Goal: Share content: Share content

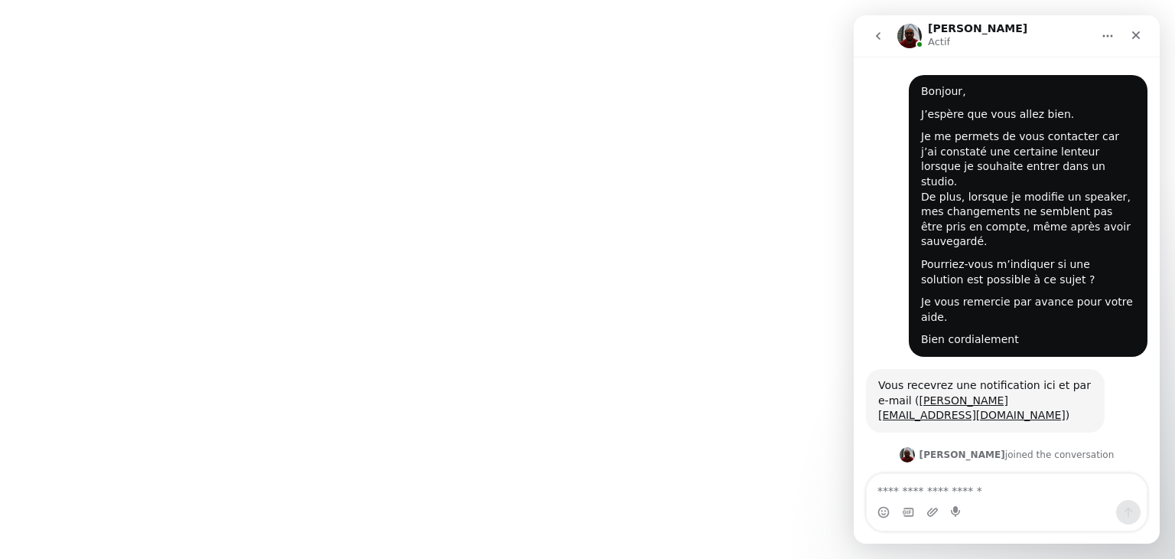
scroll to position [41, 0]
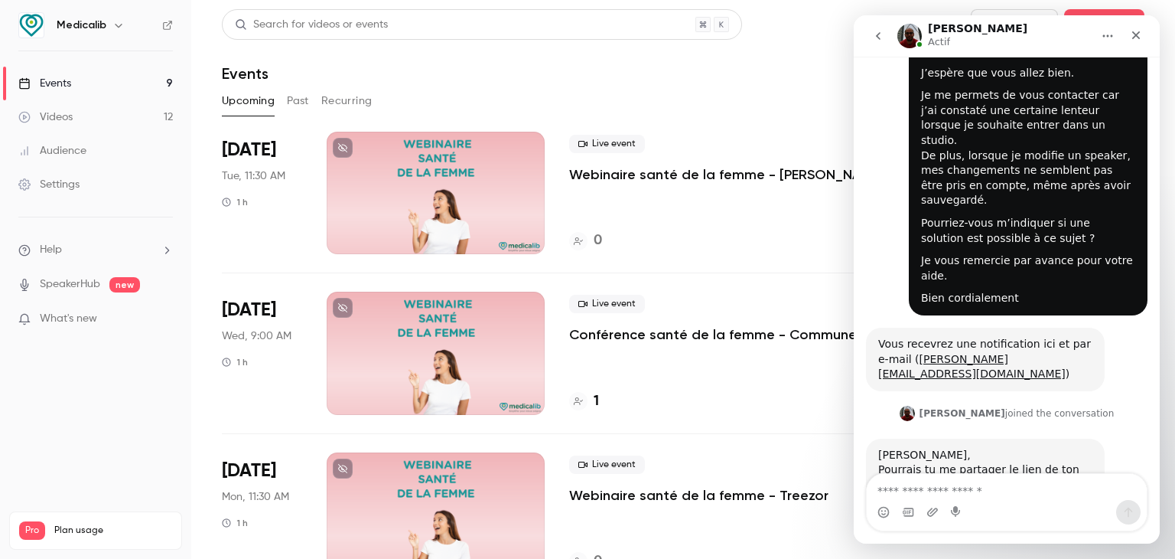
click at [946, 490] on textarea "Envoyer un message..." at bounding box center [1007, 487] width 280 height 26
click at [518, 175] on div at bounding box center [436, 193] width 218 height 122
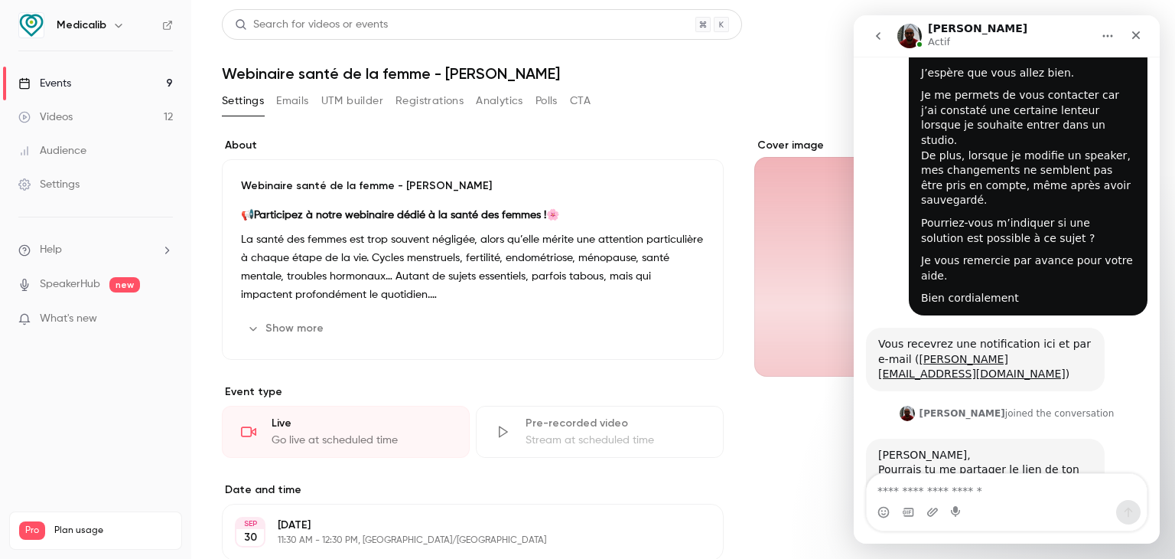
click at [1047, 10] on button "Share" at bounding box center [1077, 24] width 60 height 31
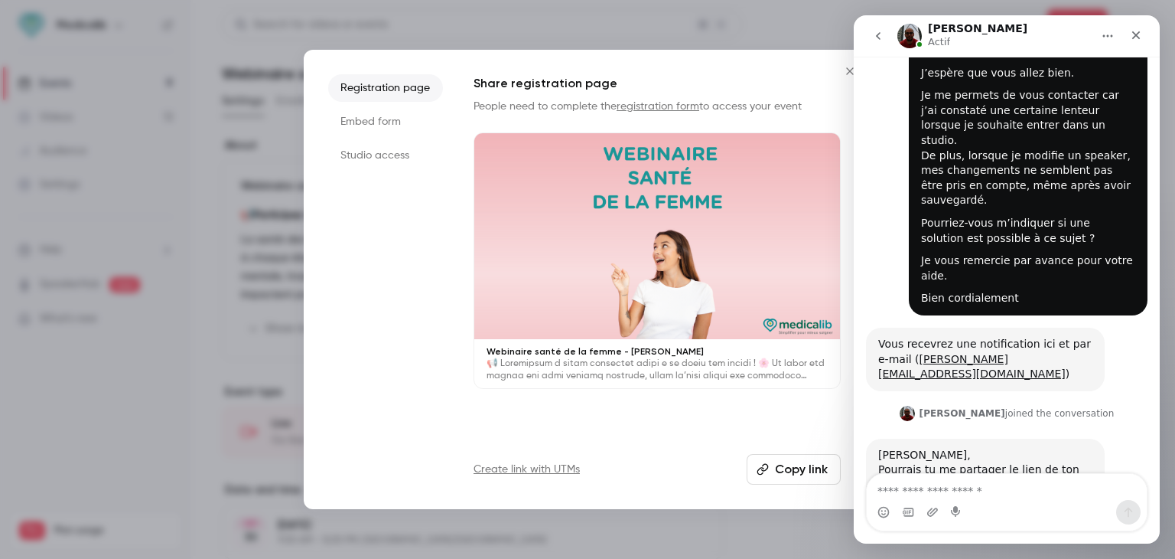
click at [357, 144] on li "Studio access" at bounding box center [385, 156] width 115 height 28
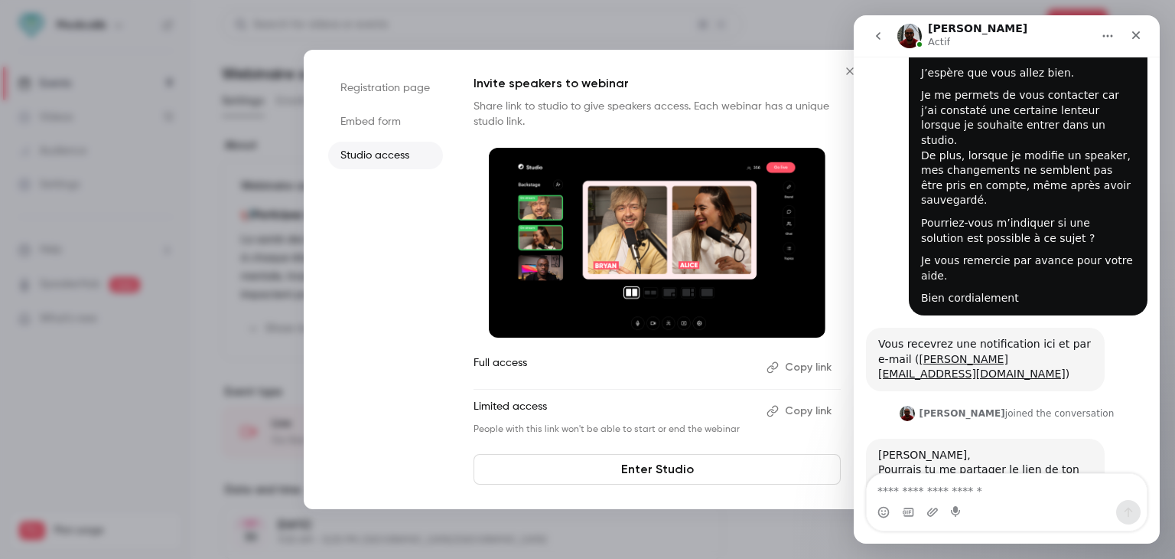
click at [796, 353] on div "Invite speakers to webinar Share link to studio to give speakers access. Each w…" at bounding box center [657, 254] width 367 height 361
click at [796, 358] on button "Copy link" at bounding box center [800, 367] width 80 height 24
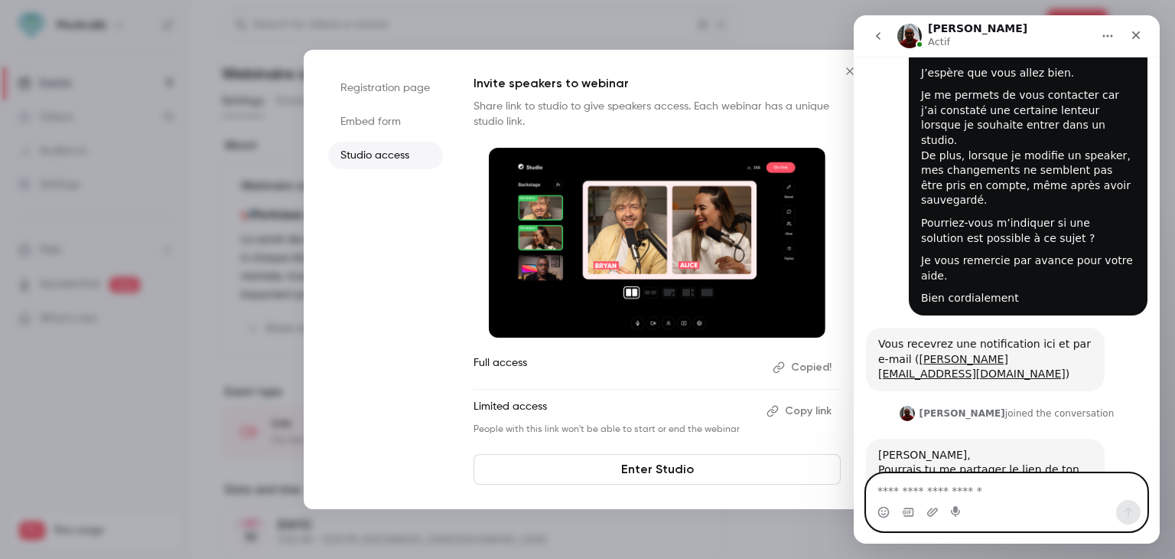
click at [904, 487] on textarea "Envoyer un message..." at bounding box center [1007, 487] width 280 height 26
type textarea "**********"
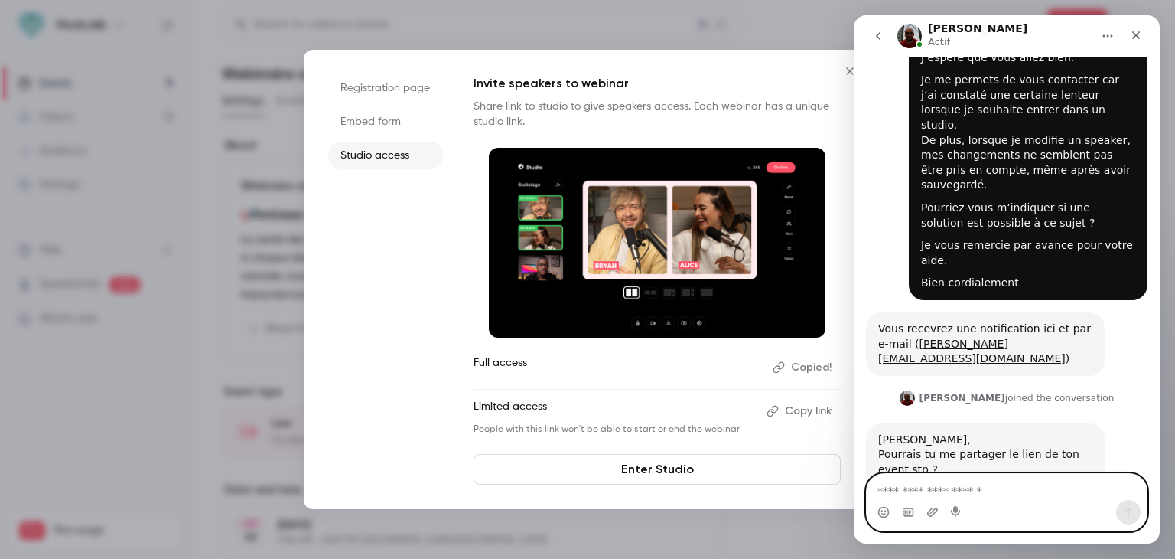
scroll to position [102, 0]
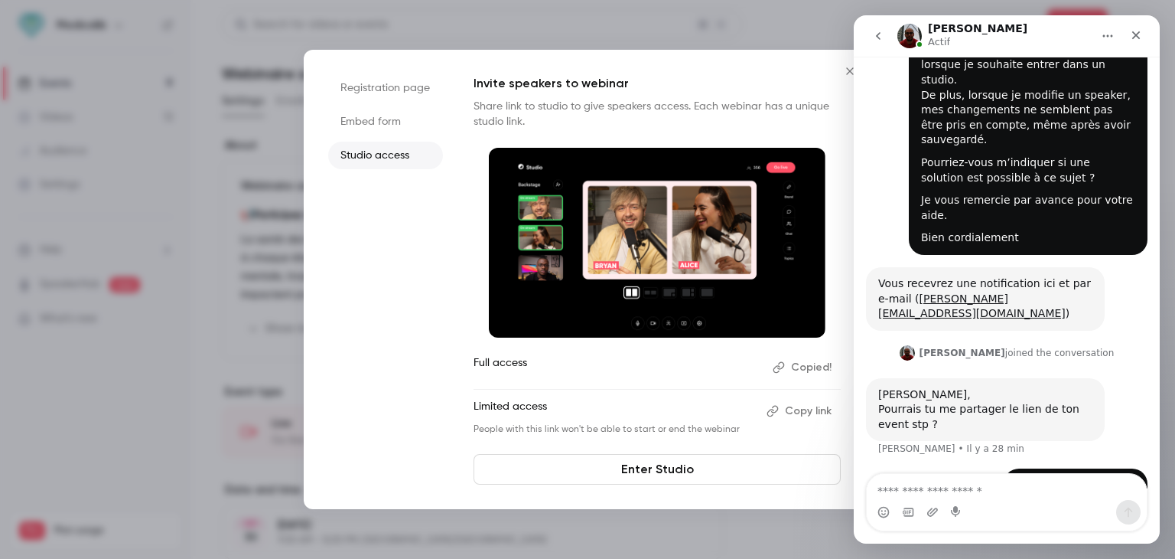
click at [238, 203] on div at bounding box center [587, 279] width 1175 height 559
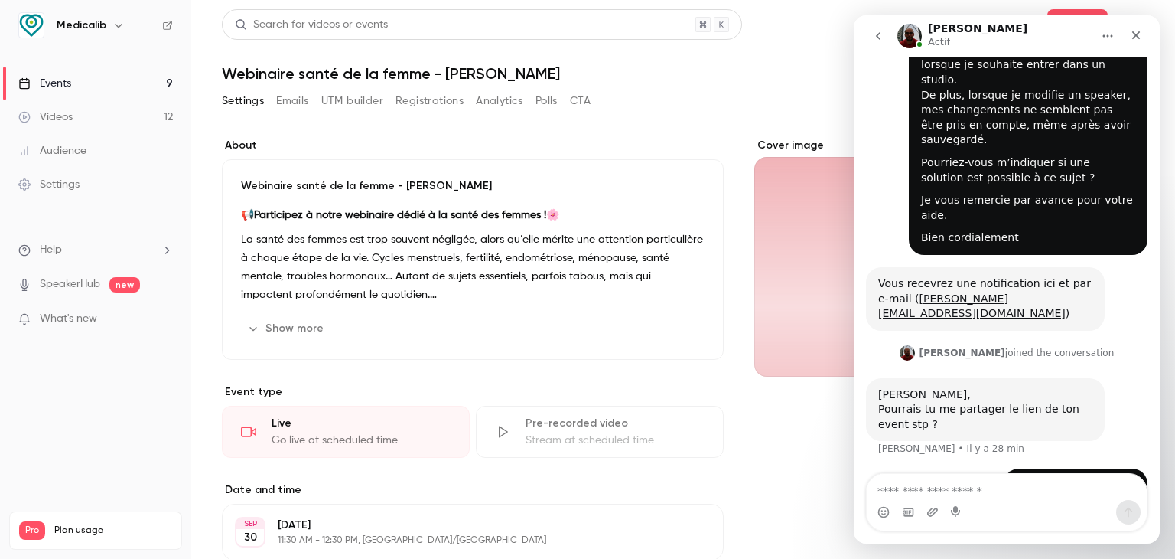
click at [86, 92] on link "Events 9" at bounding box center [95, 84] width 191 height 34
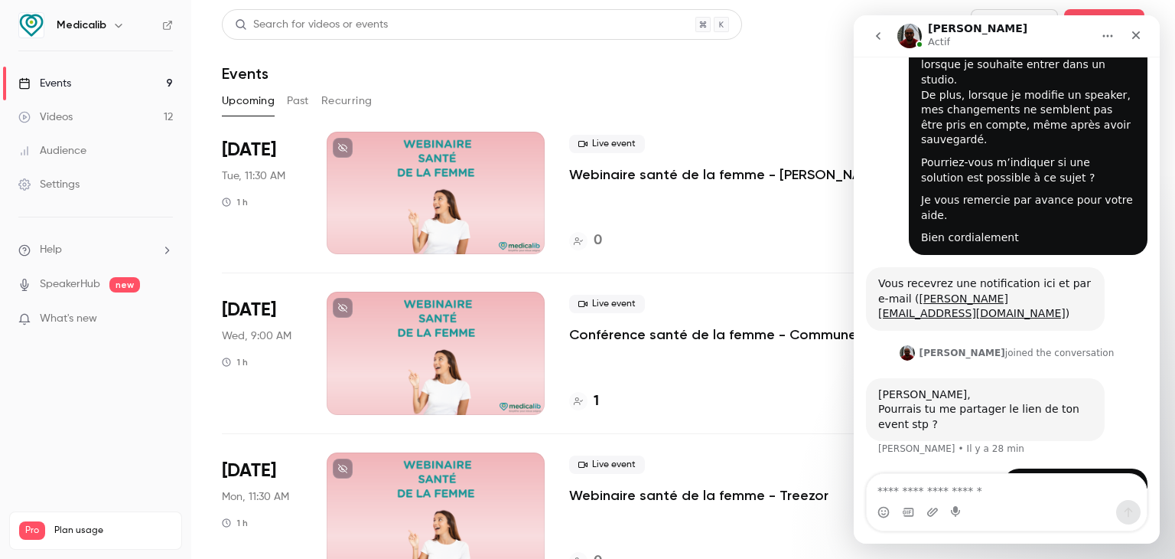
click at [426, 319] on div at bounding box center [436, 352] width 218 height 122
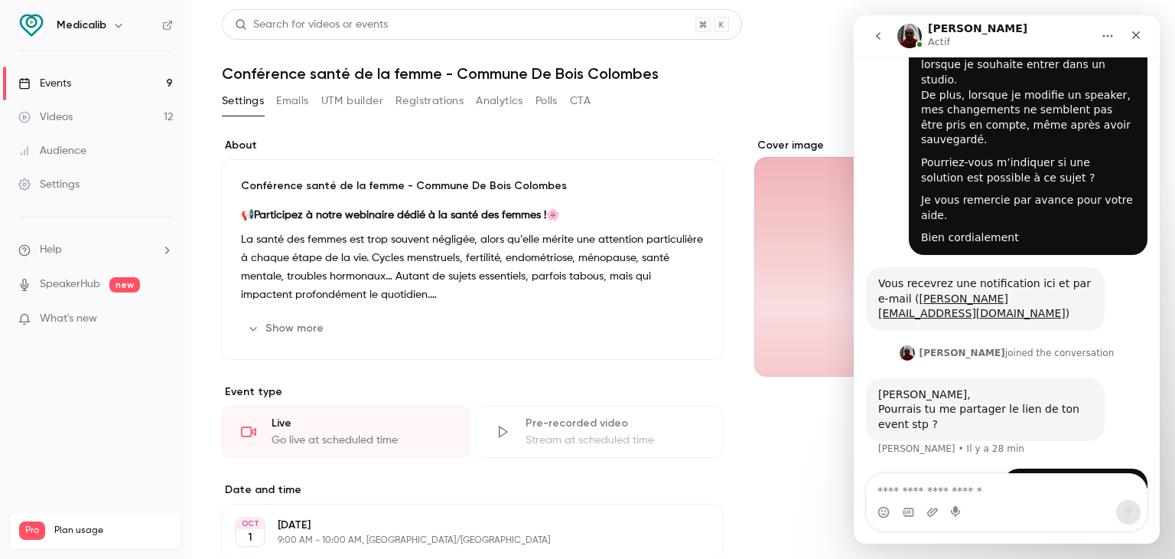
click at [1067, 14] on button "Share" at bounding box center [1077, 24] width 60 height 31
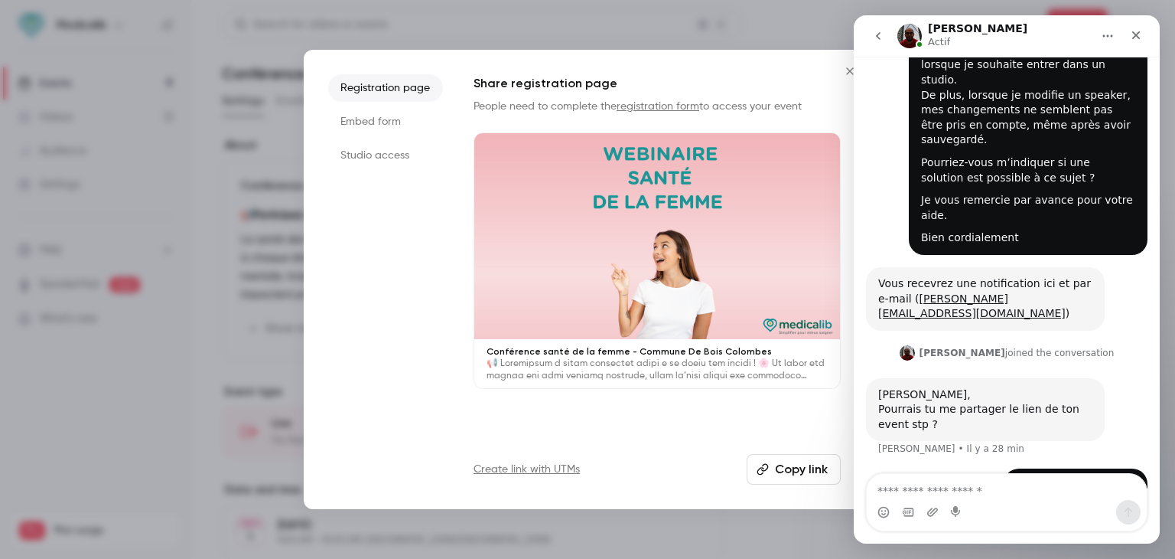
click at [353, 164] on li "Studio access" at bounding box center [385, 156] width 115 height 28
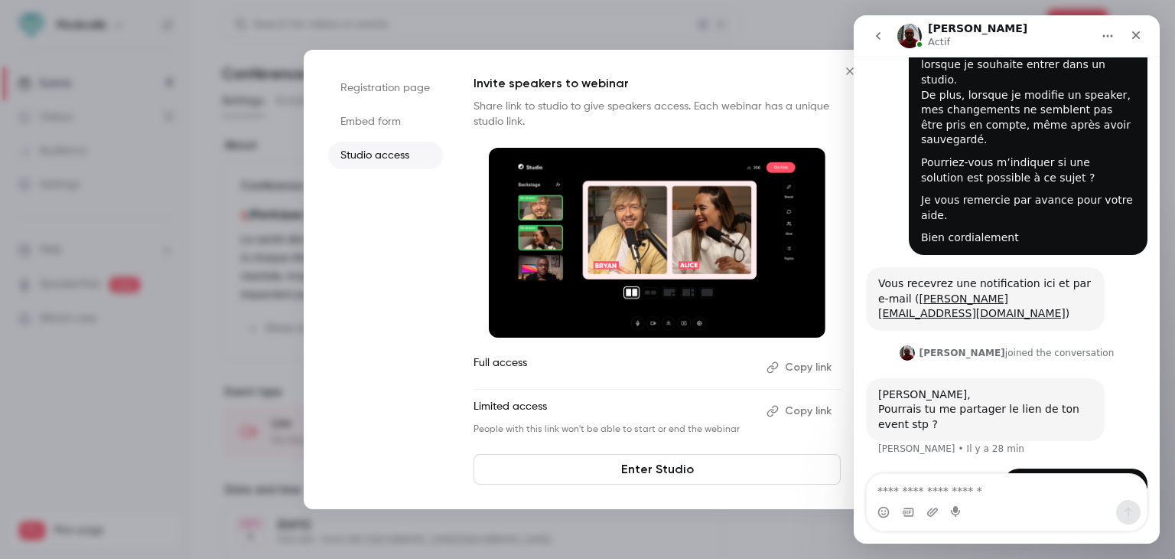
click at [371, 126] on li "Embed form" at bounding box center [385, 122] width 115 height 28
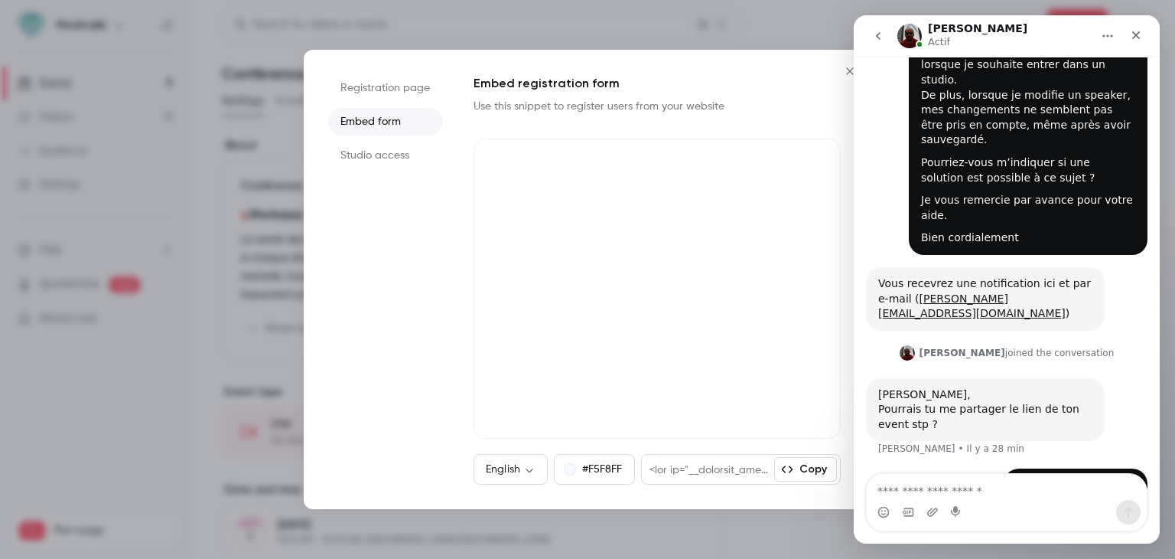
click at [373, 146] on li "Studio access" at bounding box center [385, 156] width 115 height 28
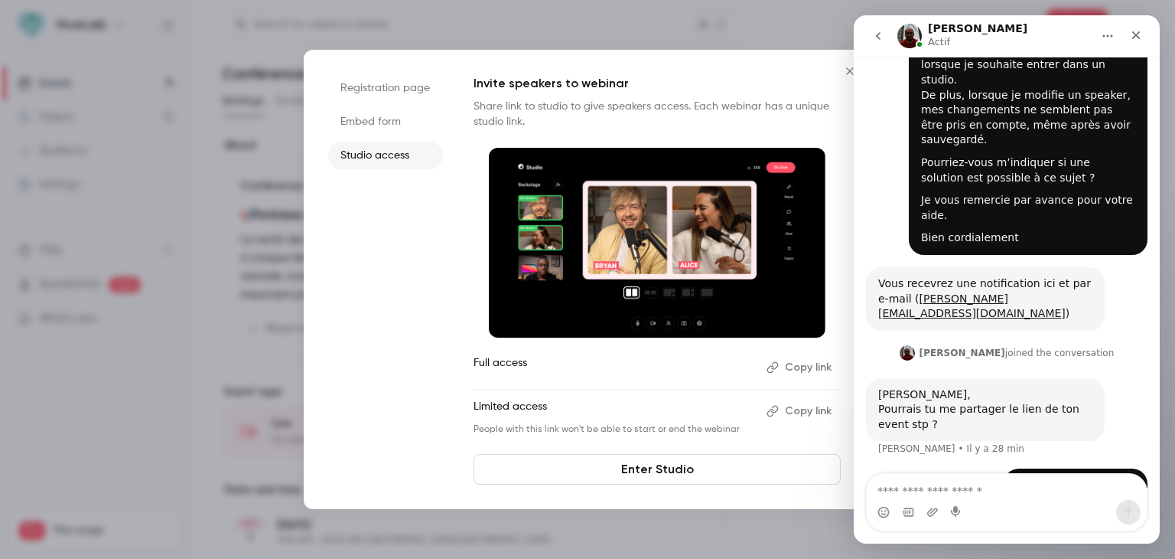
click at [793, 366] on button "Copy link" at bounding box center [800, 367] width 80 height 24
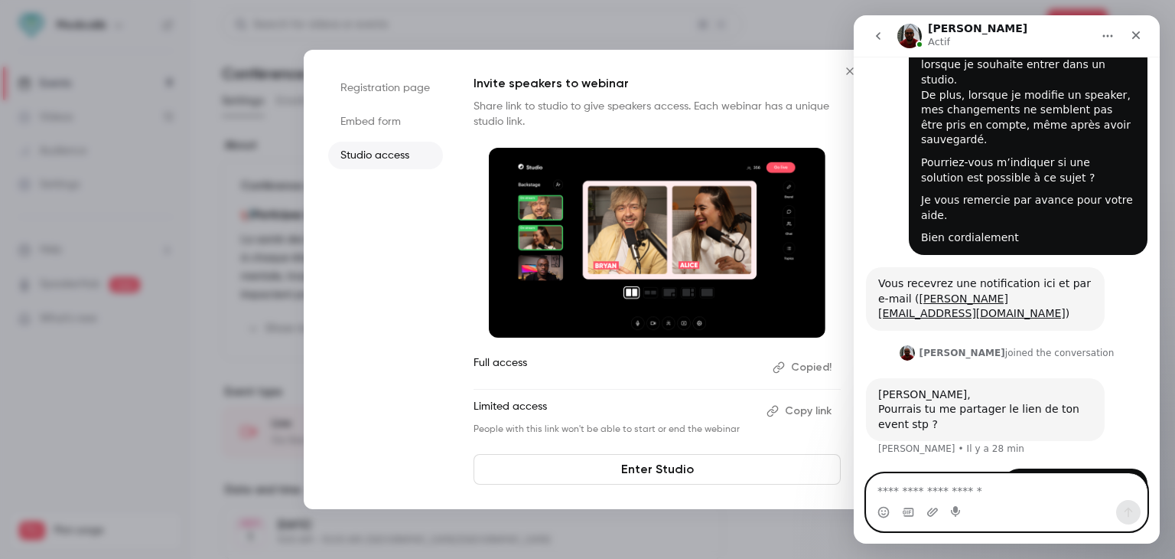
click at [949, 481] on textarea "Envoyer un message..." at bounding box center [1007, 487] width 280 height 26
type textarea "**********"
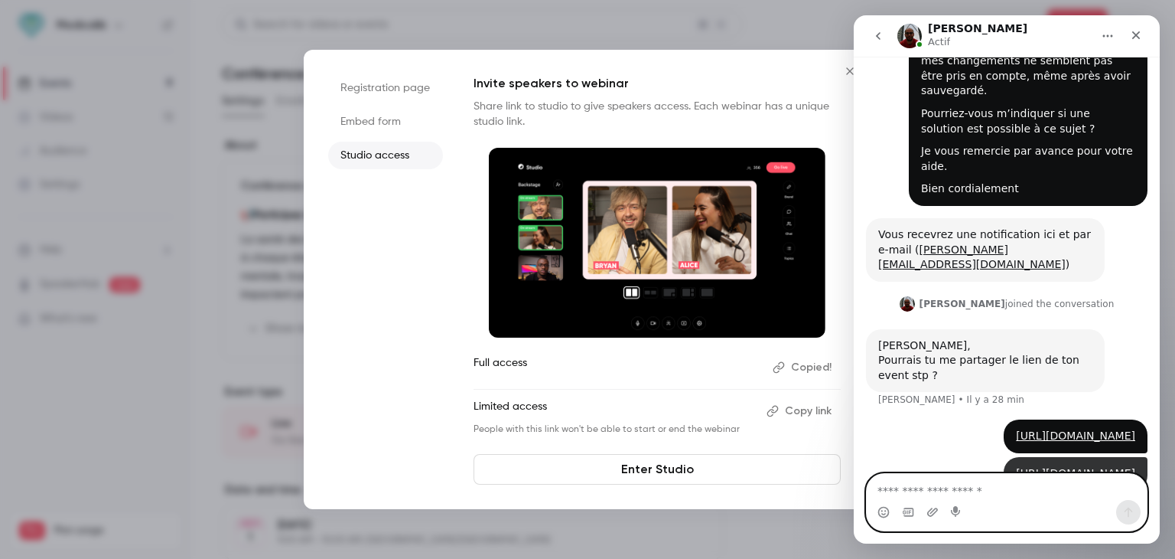
scroll to position [151, 0]
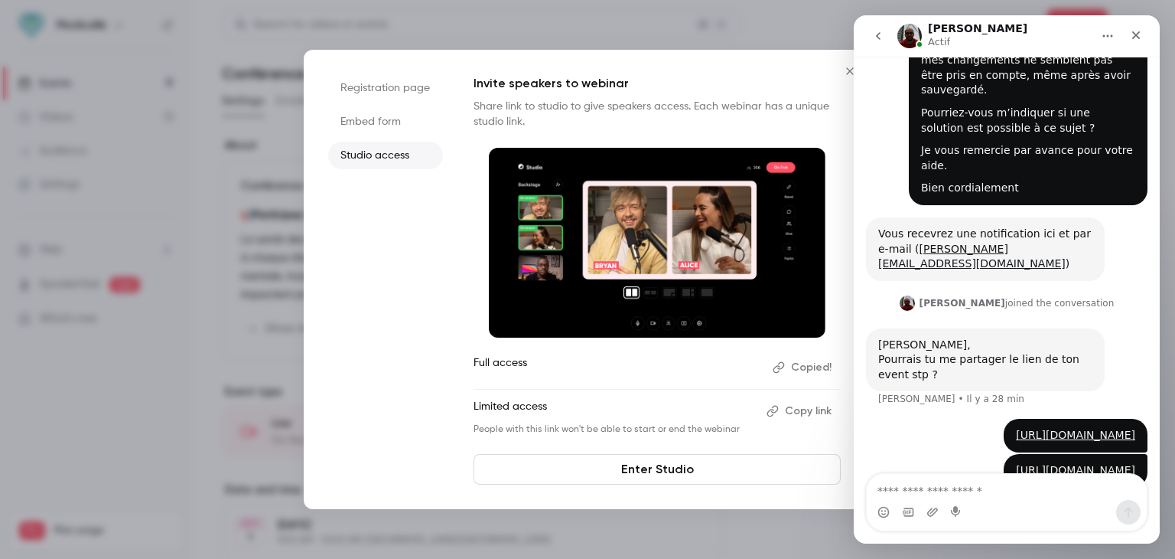
click at [243, 119] on div at bounding box center [587, 279] width 1175 height 559
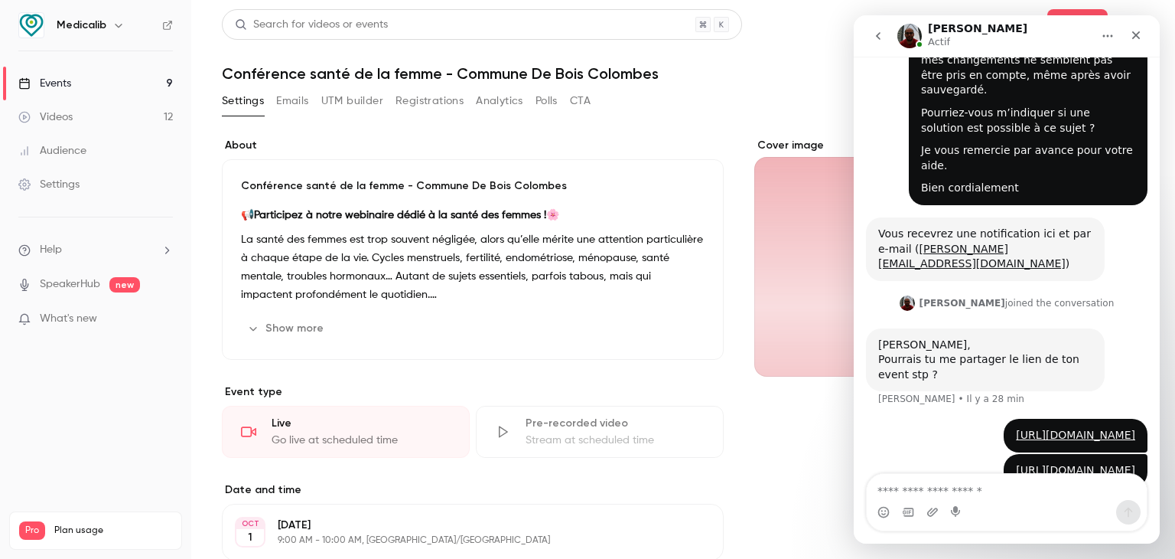
click at [93, 89] on link "Events 9" at bounding box center [95, 84] width 191 height 34
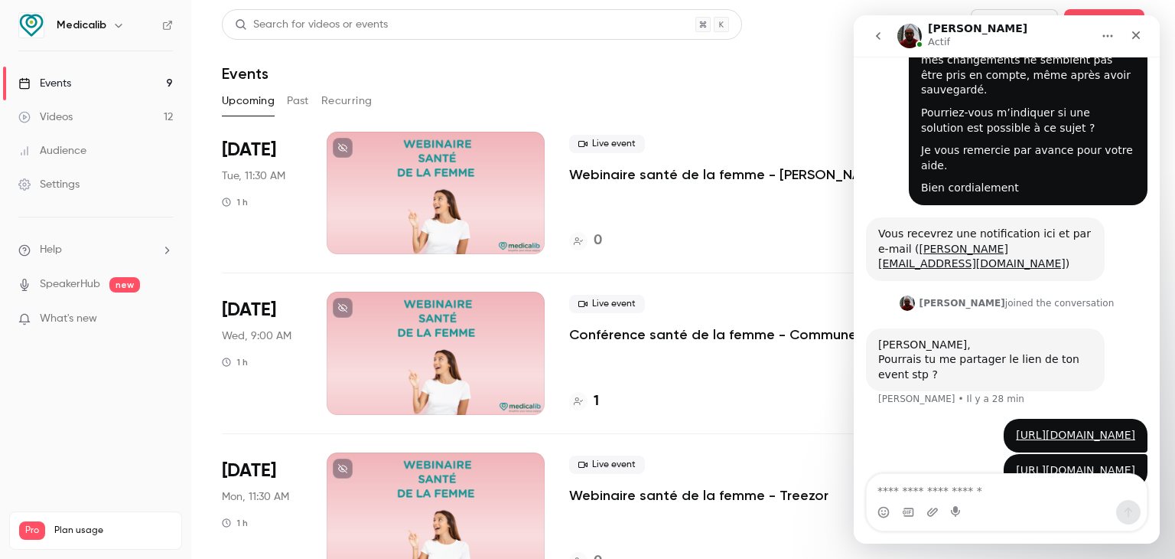
scroll to position [230, 0]
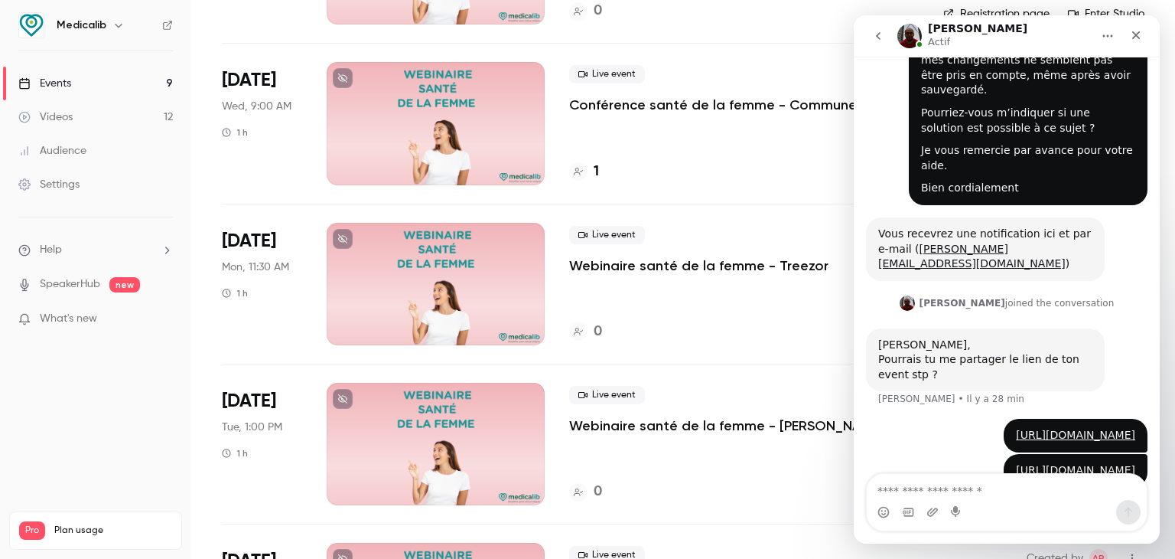
click at [435, 279] on div at bounding box center [436, 284] width 218 height 122
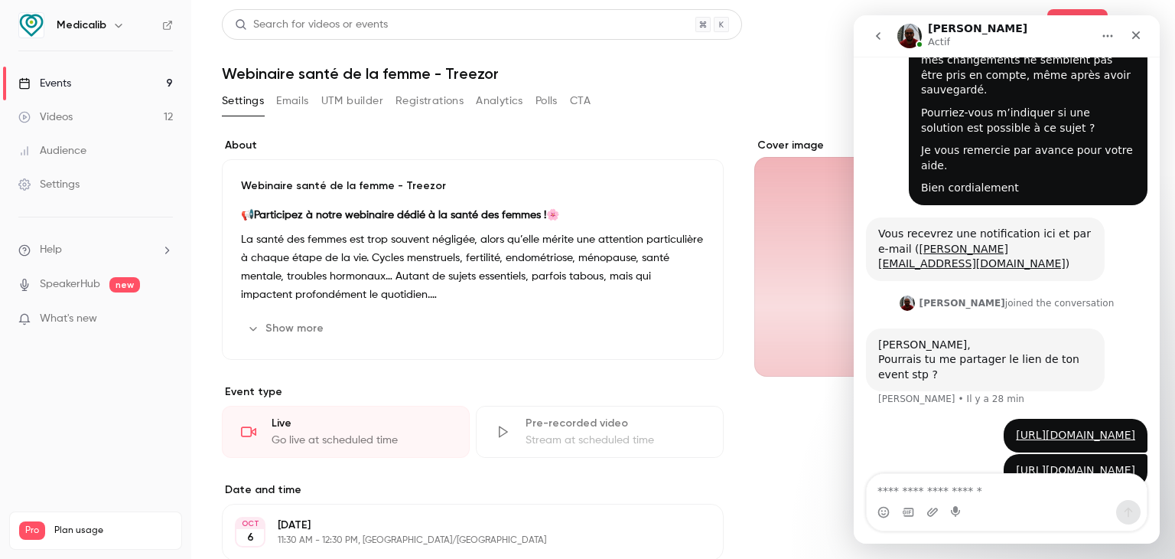
click at [1072, 7] on main "Search for videos or events Share Webinaire santé de la femme - Treezor Setting…" at bounding box center [683, 279] width 984 height 559
click at [1071, 8] on main "Search for videos or events Share Webinaire santé de la femme - Treezor Setting…" at bounding box center [683, 279] width 984 height 559
click at [1067, 11] on button "Share" at bounding box center [1077, 24] width 60 height 31
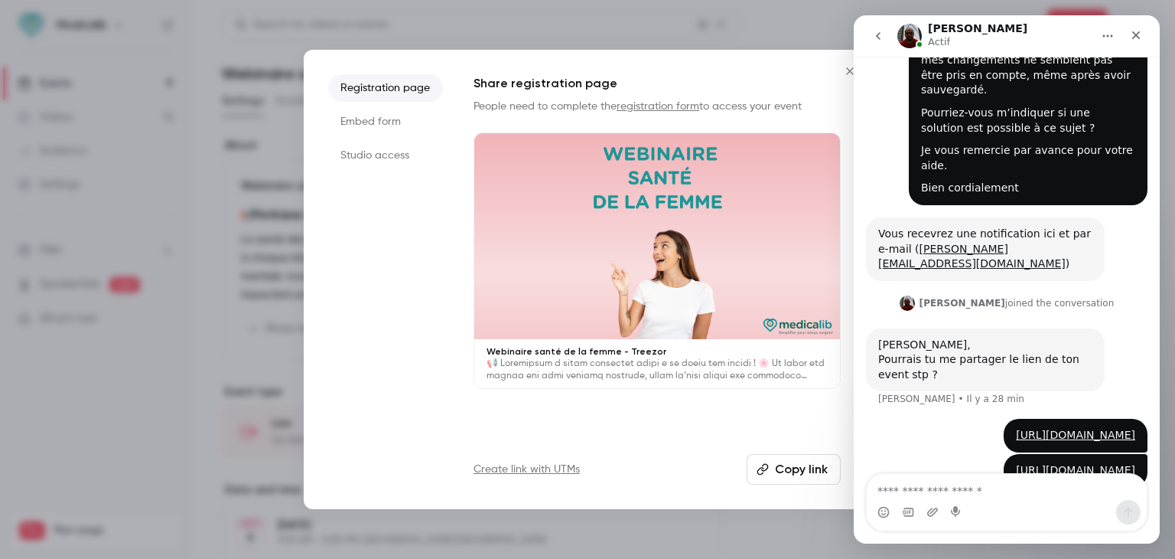
click at [388, 149] on li "Studio access" at bounding box center [385, 156] width 115 height 28
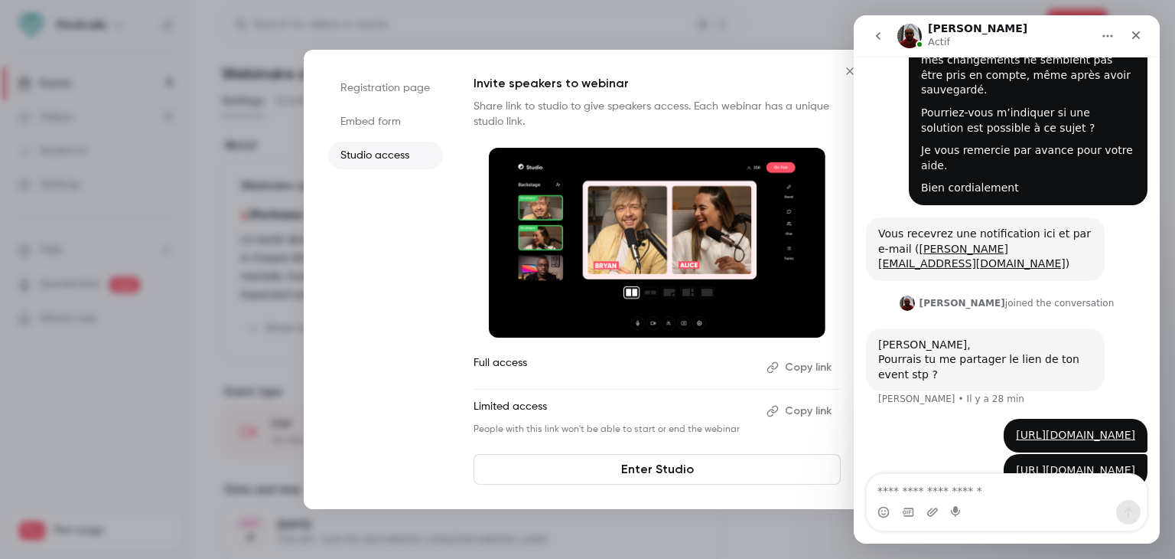
click at [776, 362] on icon "button" at bounding box center [772, 366] width 11 height 11
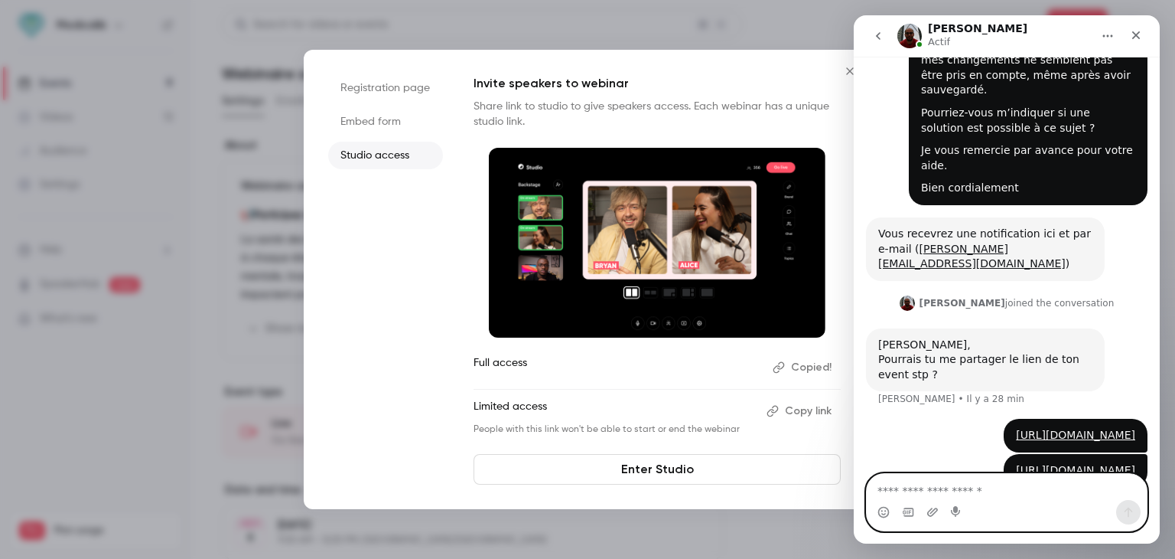
click at [937, 493] on textarea "Envoyer un message..." at bounding box center [1007, 487] width 280 height 26
type textarea "**********"
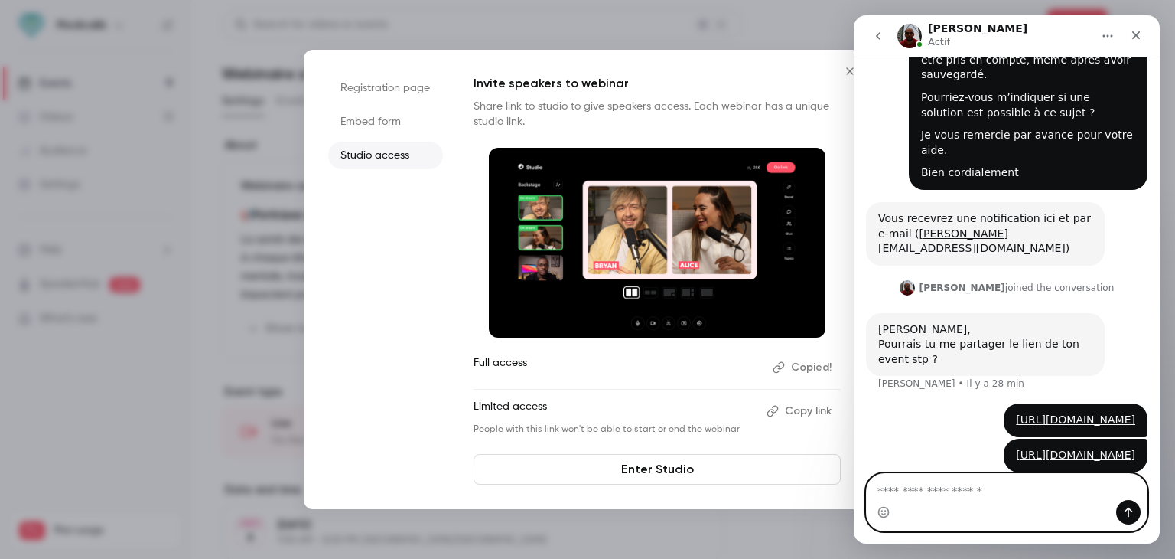
scroll to position [202, 0]
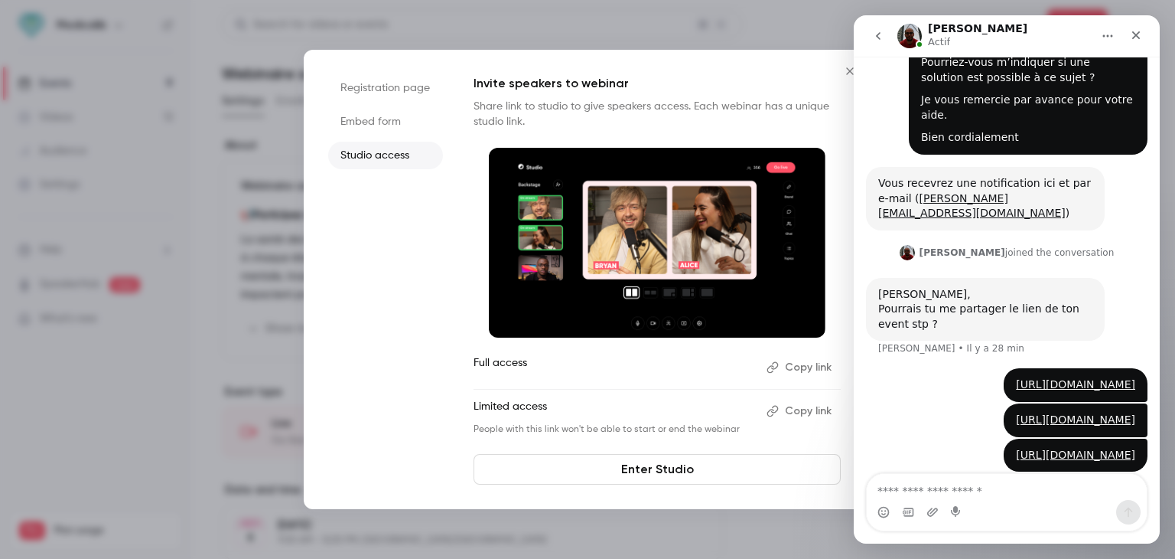
click at [353, 244] on ul "Registration page Embed form Studio access" at bounding box center [385, 279] width 115 height 410
click at [272, 223] on div at bounding box center [587, 279] width 1175 height 559
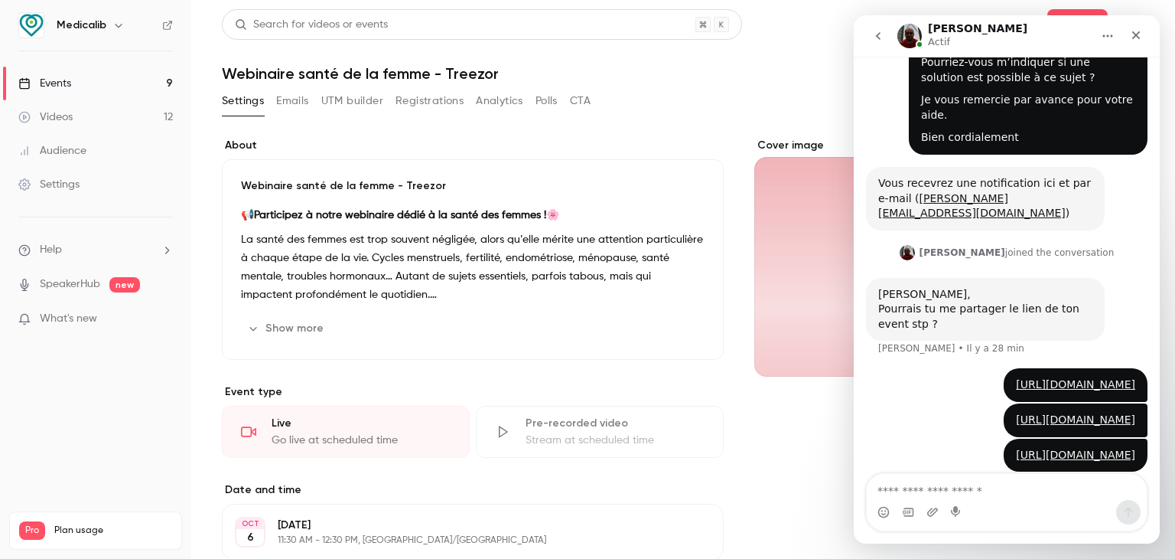
click at [92, 79] on link "Events 9" at bounding box center [95, 84] width 191 height 34
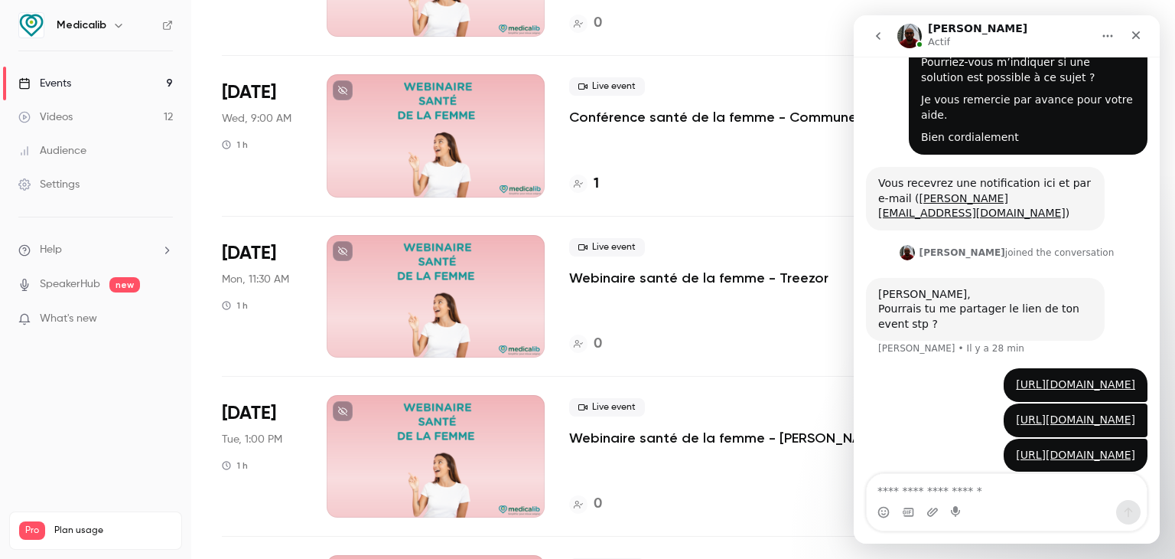
scroll to position [230, 0]
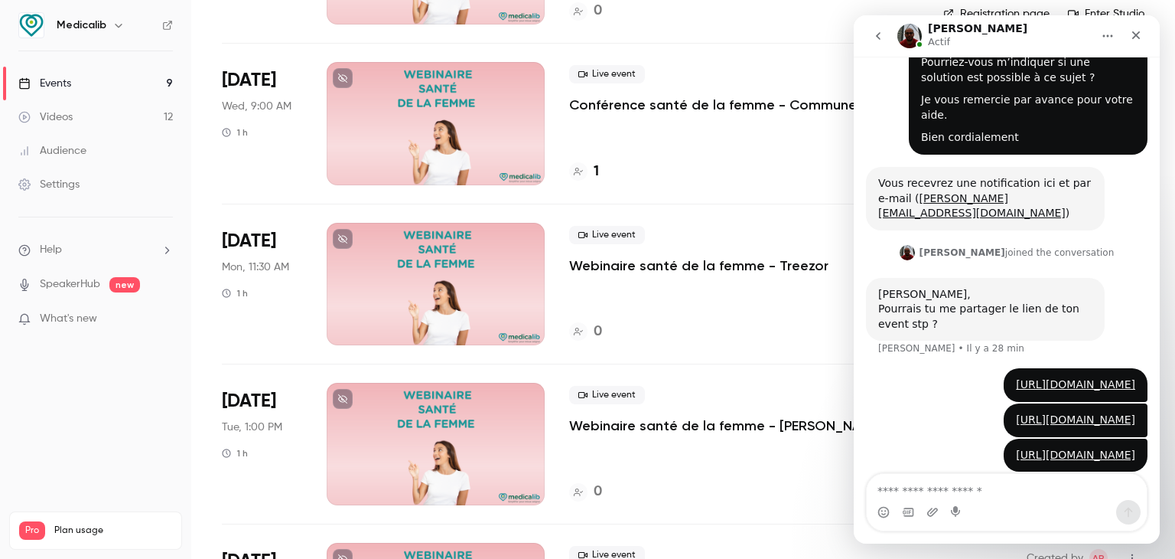
click at [438, 419] on div at bounding box center [436, 444] width 218 height 122
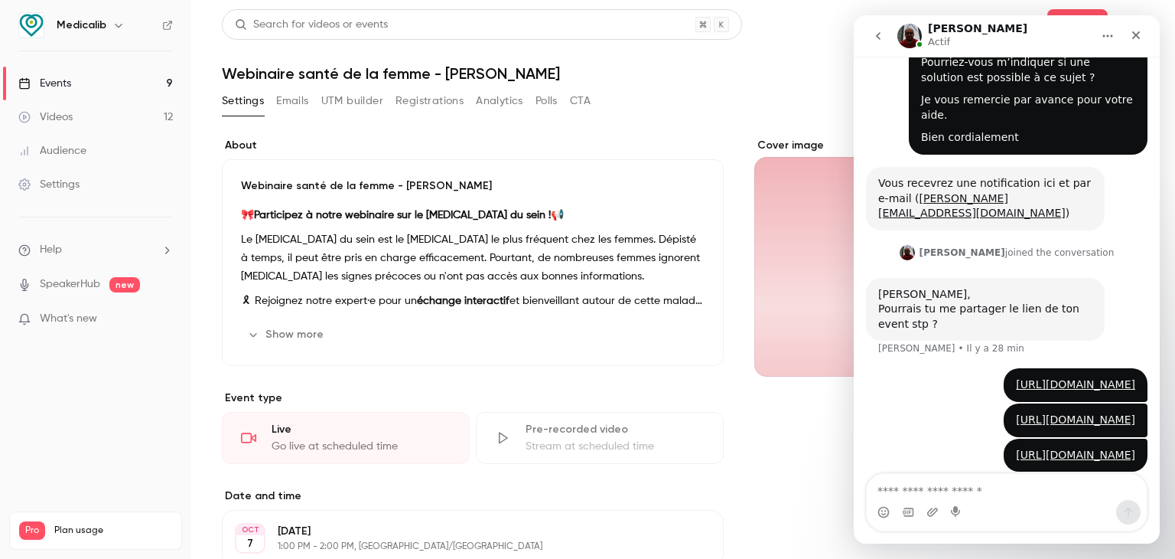
click at [1089, 4] on main "Search for videos or events Share Webinaire santé de la femme - Ipeca Settings …" at bounding box center [683, 279] width 984 height 559
click at [1088, 6] on main "Search for videos or events Share Webinaire santé de la femme - Ipeca Settings …" at bounding box center [683, 279] width 984 height 559
click at [1070, 7] on main "Search for videos or events Share Webinaire santé de la femme - Ipeca Settings …" at bounding box center [683, 279] width 984 height 559
click at [1067, 9] on button "Share" at bounding box center [1077, 24] width 60 height 31
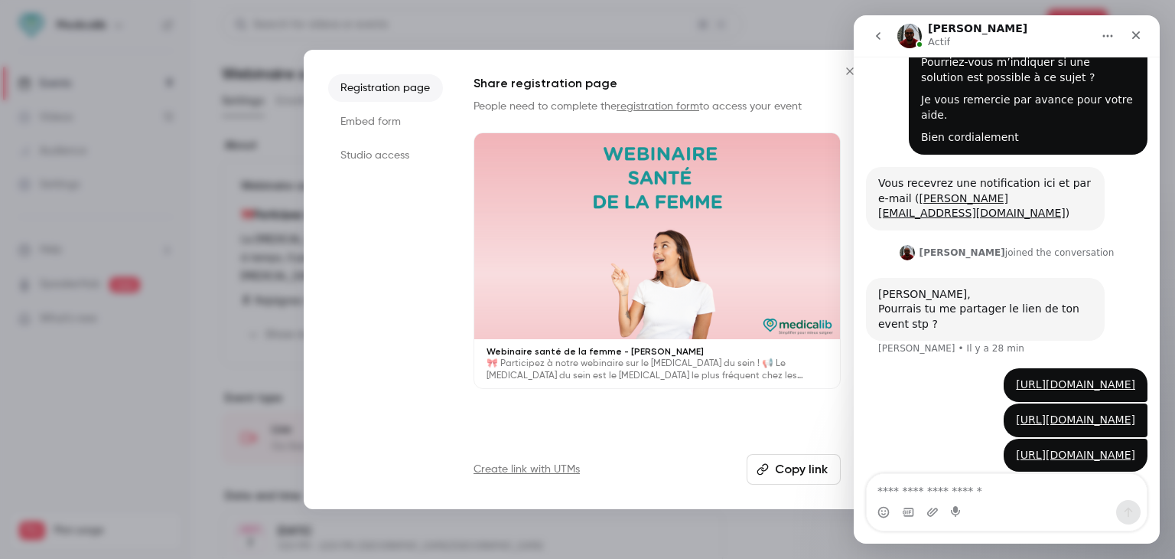
click at [399, 164] on li "Studio access" at bounding box center [385, 156] width 115 height 28
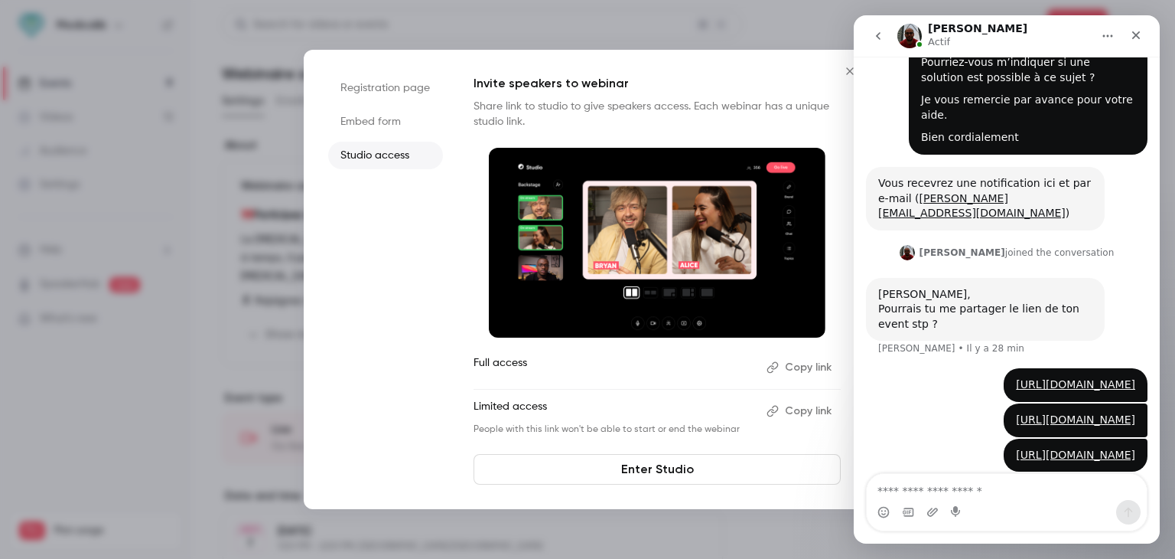
click at [800, 369] on button "Copy link" at bounding box center [800, 367] width 80 height 24
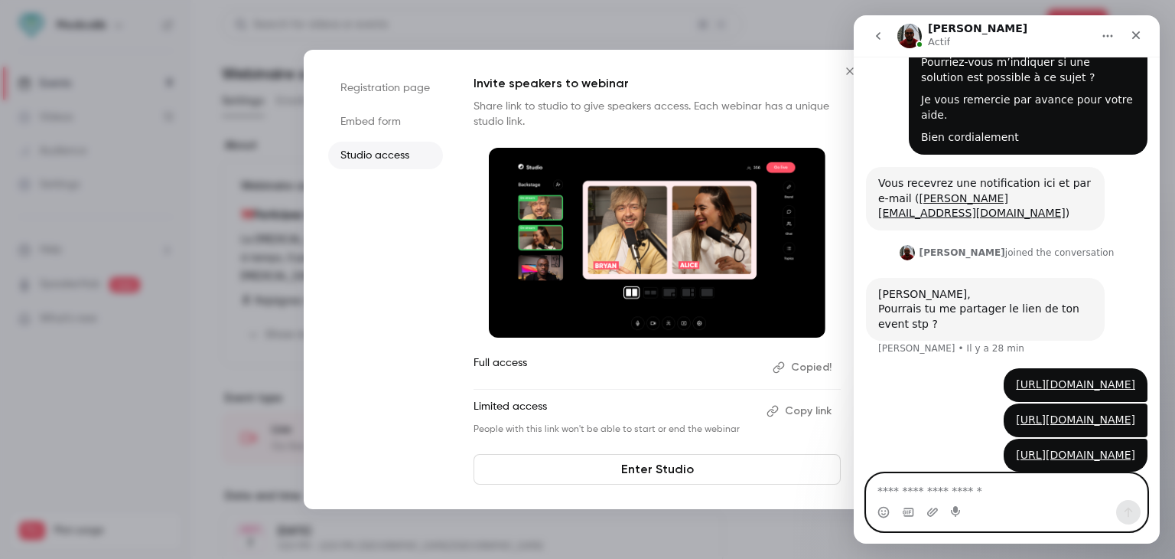
click at [894, 478] on textarea "Envoyer un message..." at bounding box center [1007, 487] width 280 height 26
paste textarea "**********"
type textarea "**********"
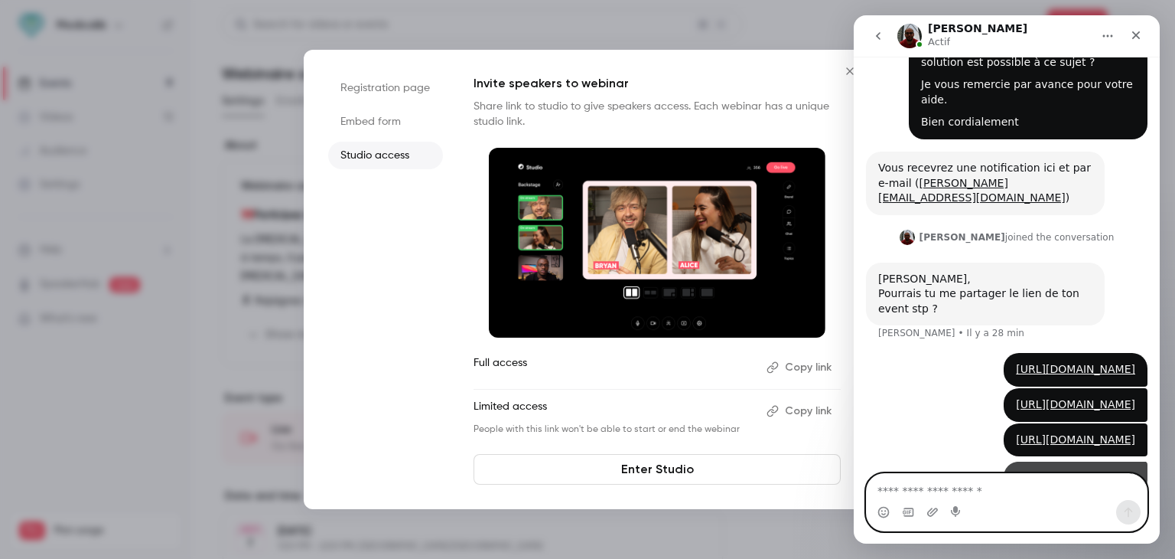
scroll to position [251, 0]
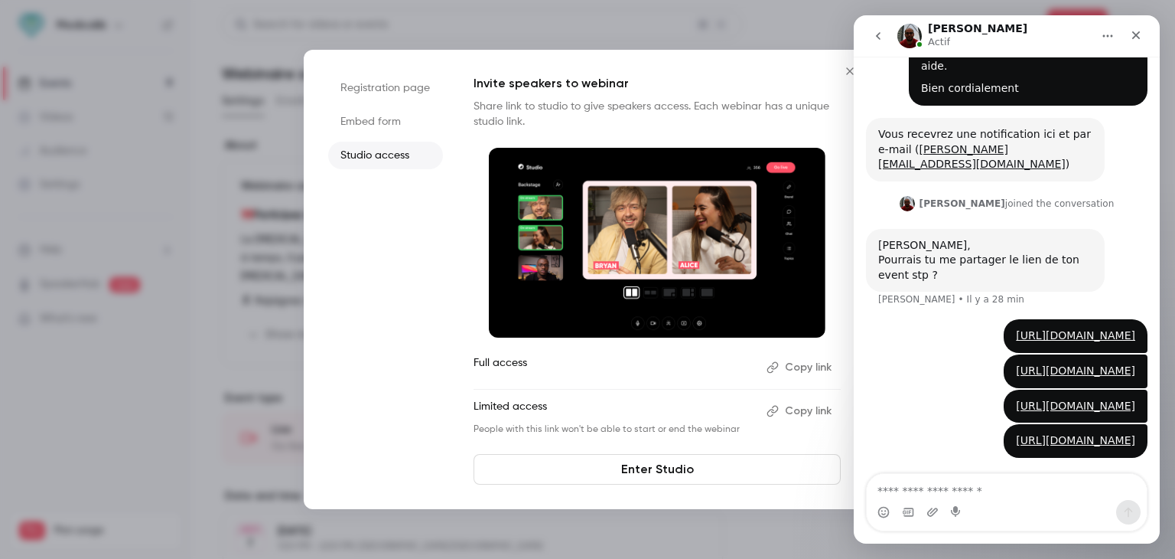
click at [177, 204] on div at bounding box center [587, 279] width 1175 height 559
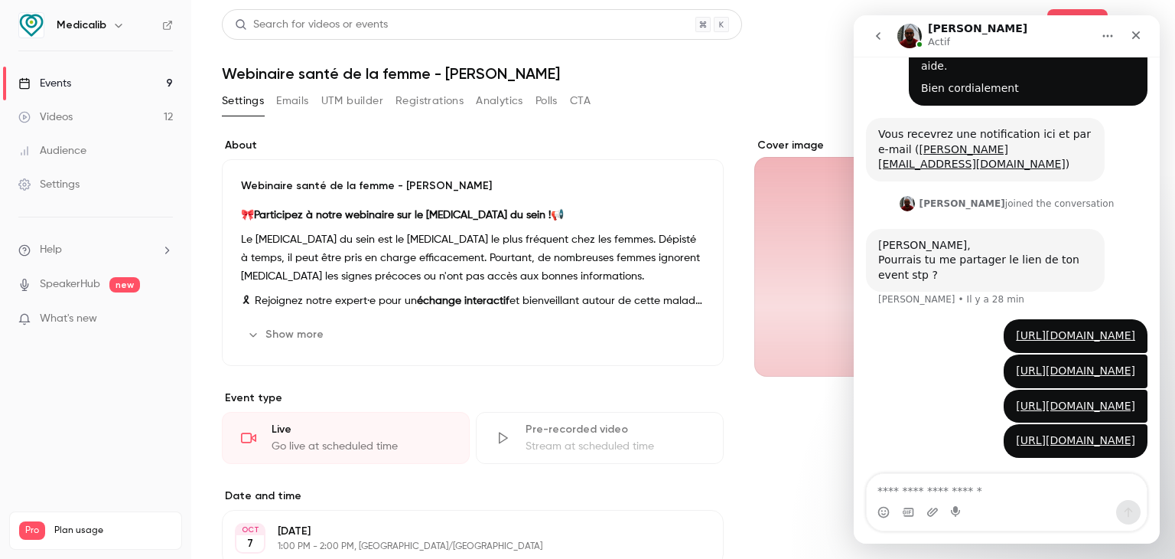
click at [174, 82] on link "Events 9" at bounding box center [95, 84] width 191 height 34
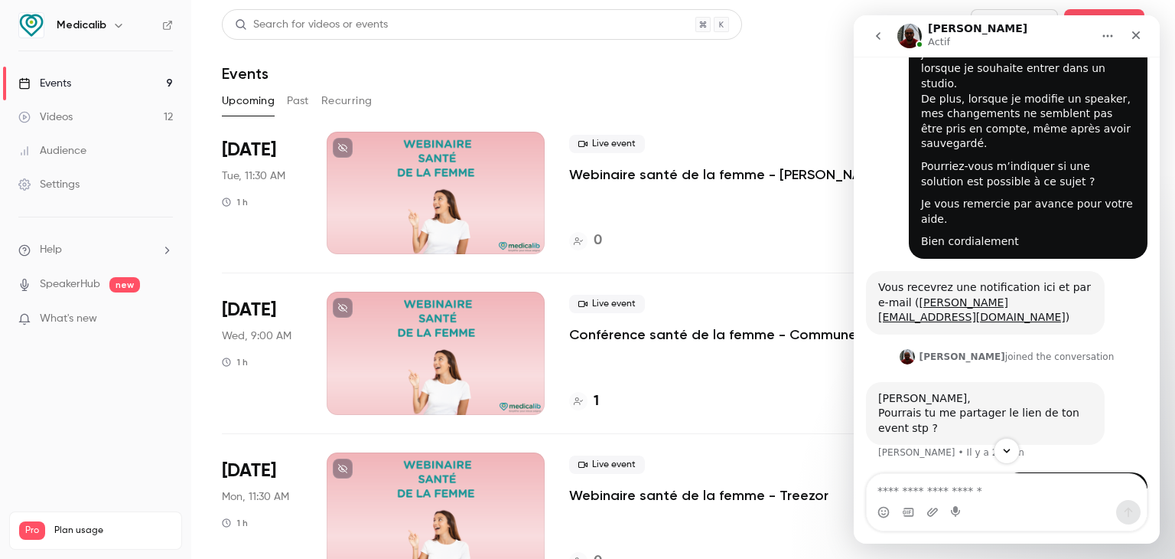
click at [673, 219] on div "Live event Webinaire santé de la femme - [PERSON_NAME] 0" at bounding box center [744, 193] width 350 height 122
click at [1142, 36] on icon "Fermer" at bounding box center [1136, 35] width 12 height 12
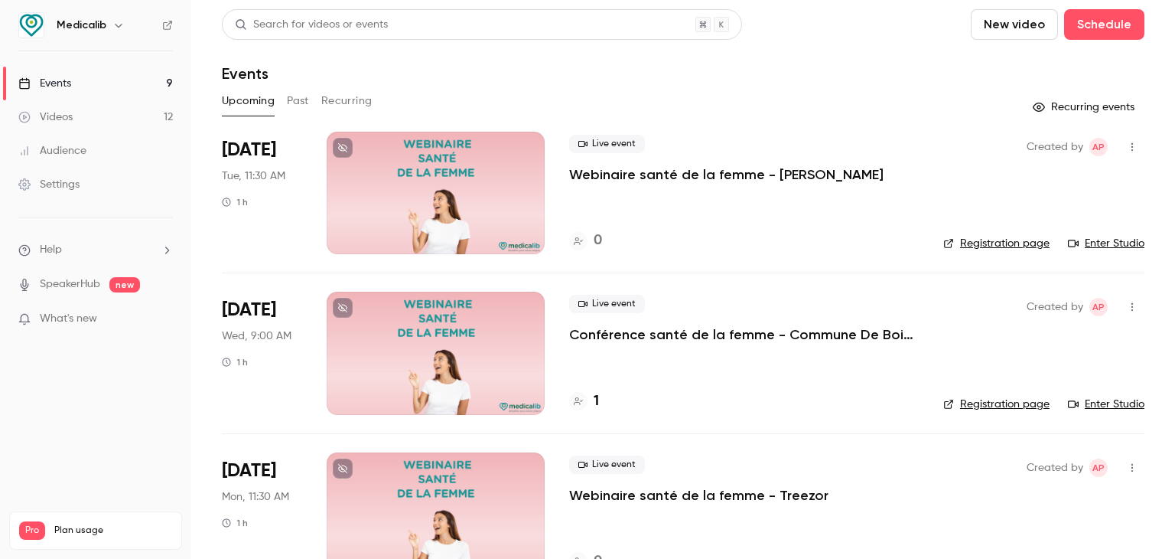
scroll to position [251, 0]
click at [476, 167] on div at bounding box center [436, 193] width 218 height 122
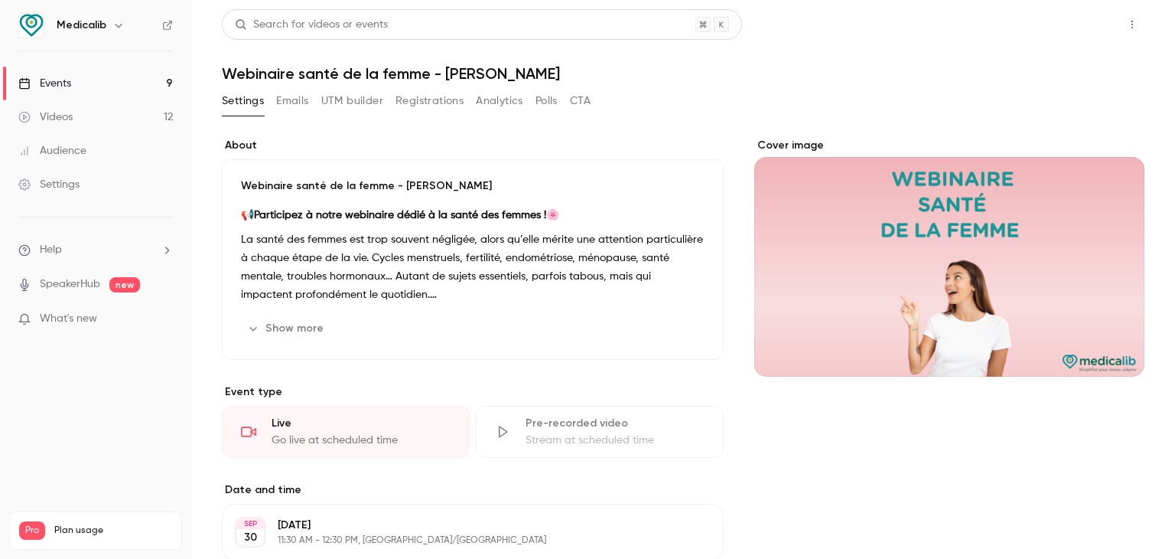
click at [1067, 14] on button "Share" at bounding box center [1077, 24] width 60 height 31
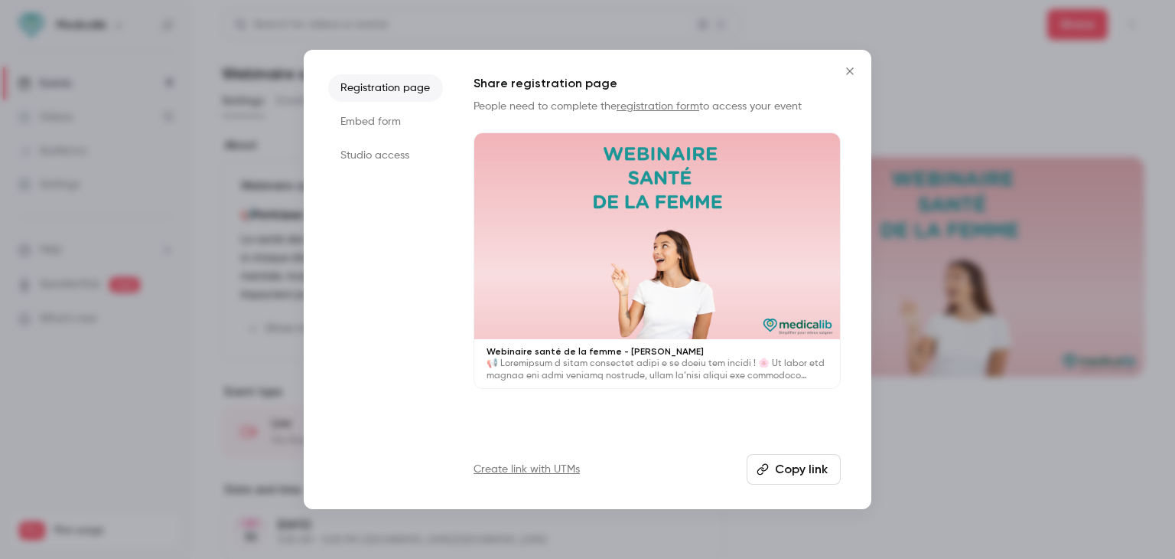
click at [362, 163] on li "Studio access" at bounding box center [385, 156] width 115 height 28
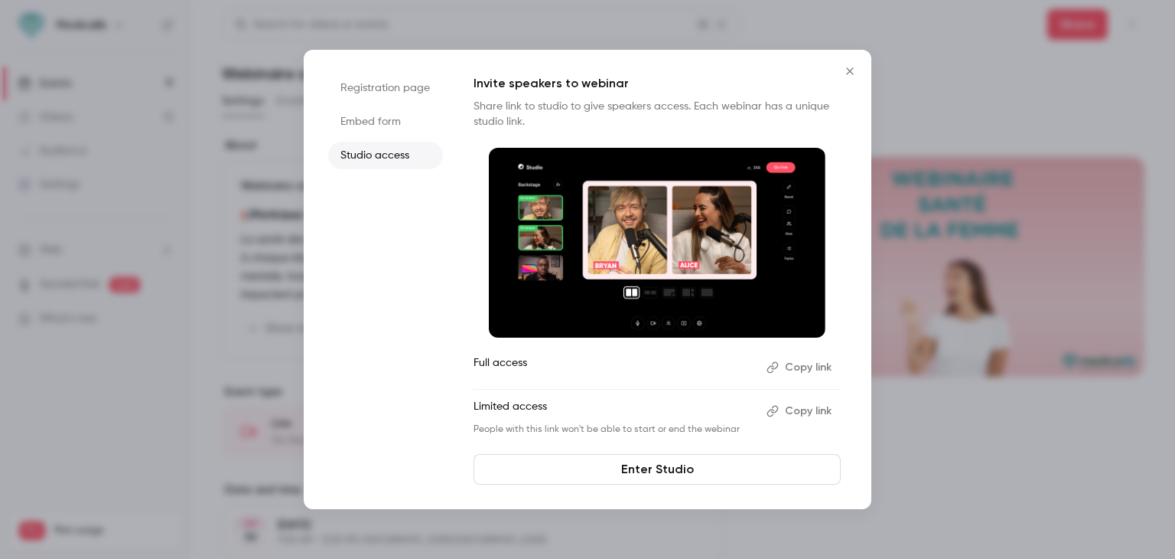
click at [816, 366] on button "Copy link" at bounding box center [800, 367] width 80 height 24
click at [196, 145] on div at bounding box center [587, 279] width 1175 height 559
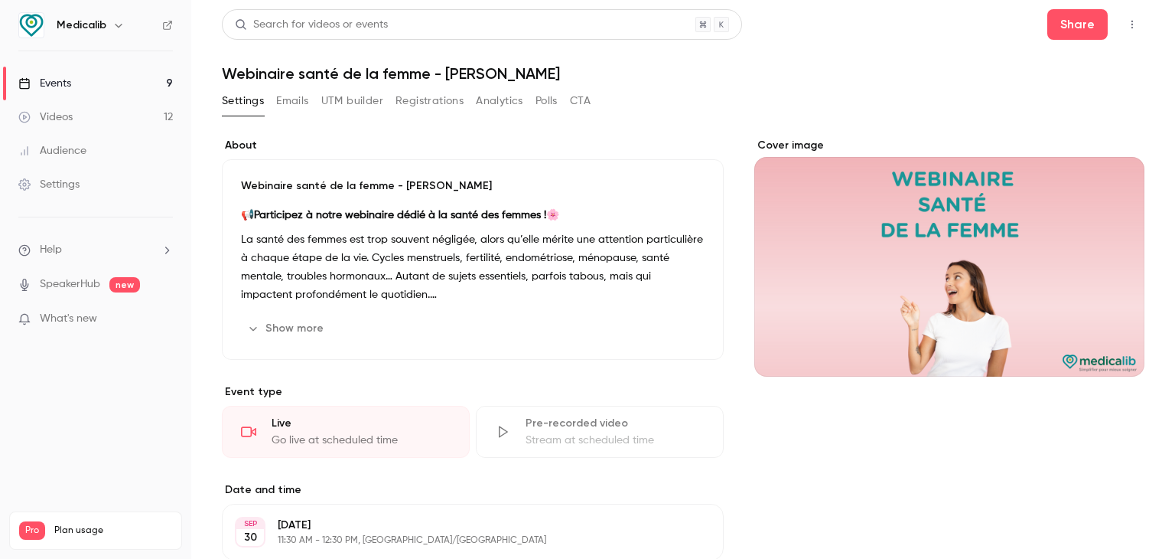
click at [86, 94] on link "Events 9" at bounding box center [95, 84] width 191 height 34
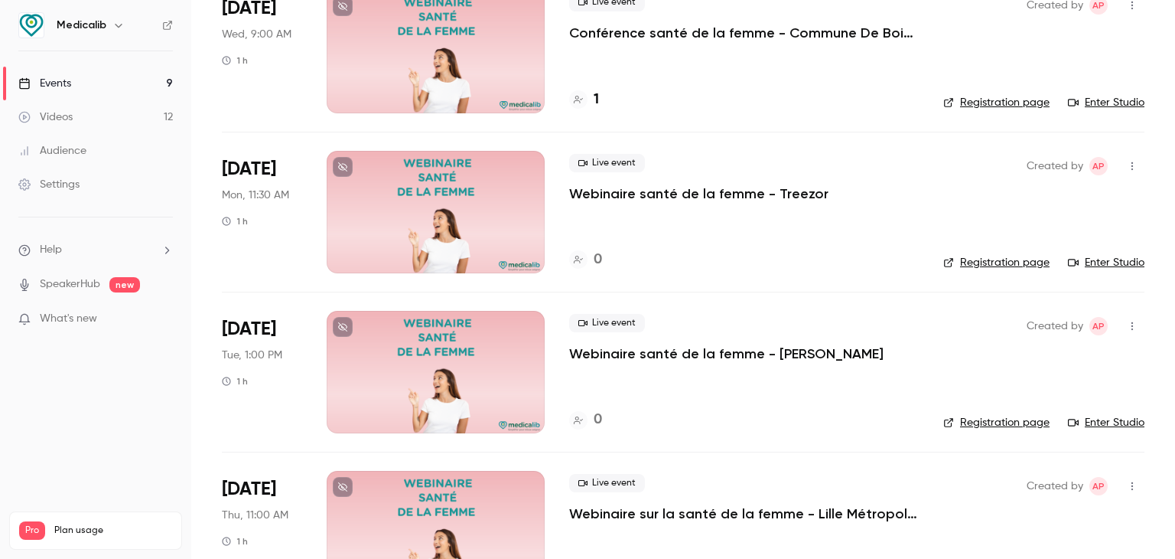
scroll to position [306, 0]
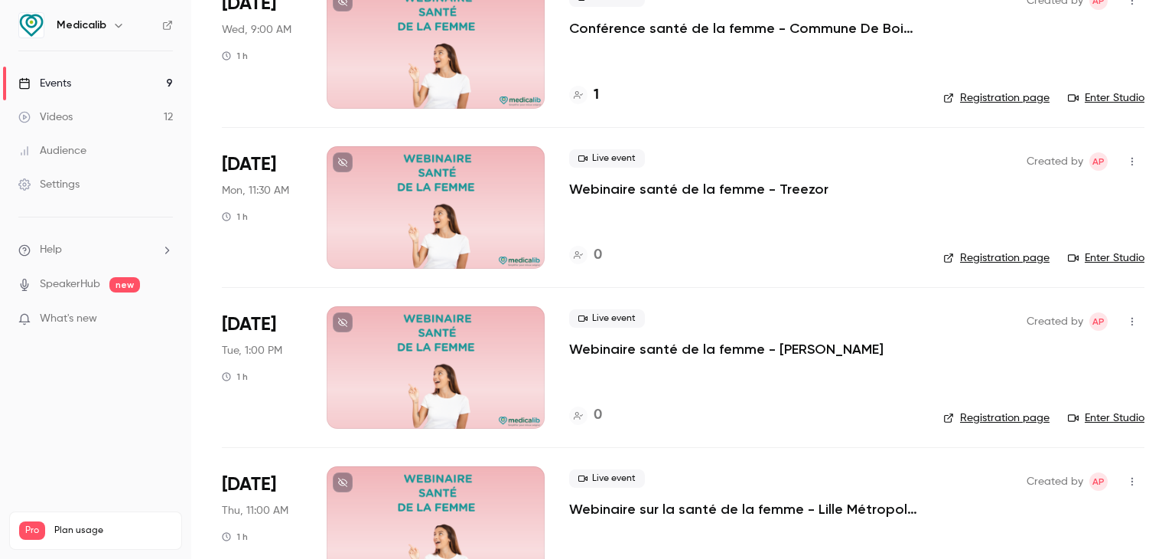
click at [532, 197] on div at bounding box center [436, 207] width 218 height 122
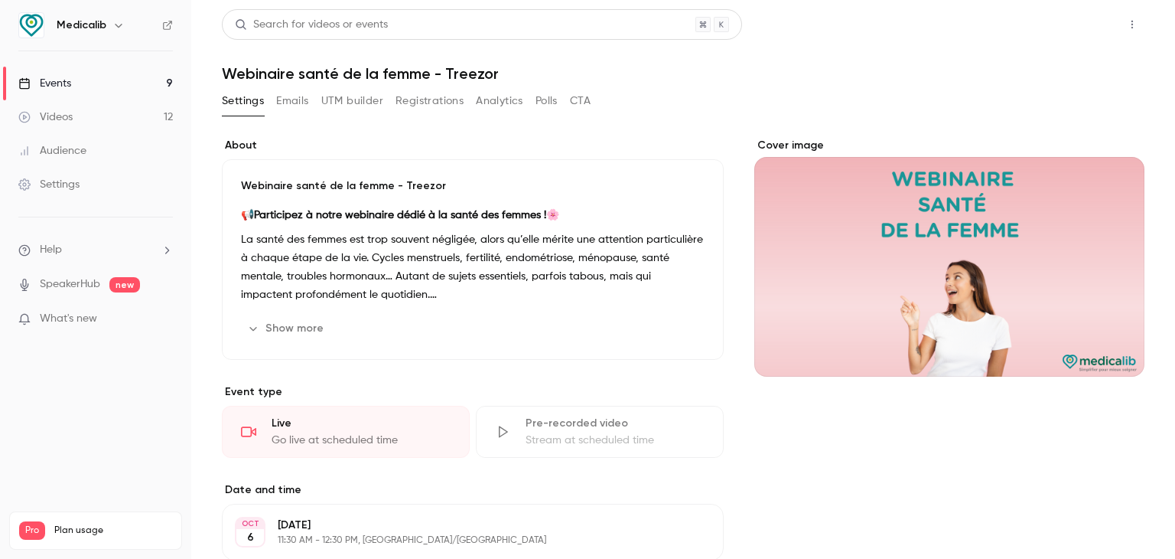
click at [1086, 23] on button "Share" at bounding box center [1077, 24] width 60 height 31
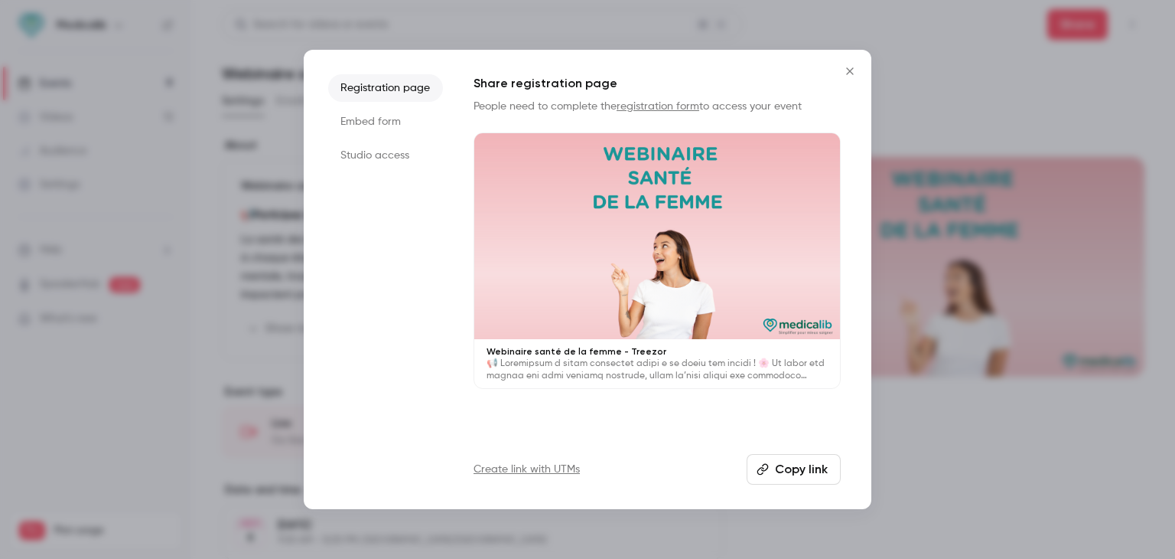
click at [1064, 422] on div at bounding box center [587, 279] width 1175 height 559
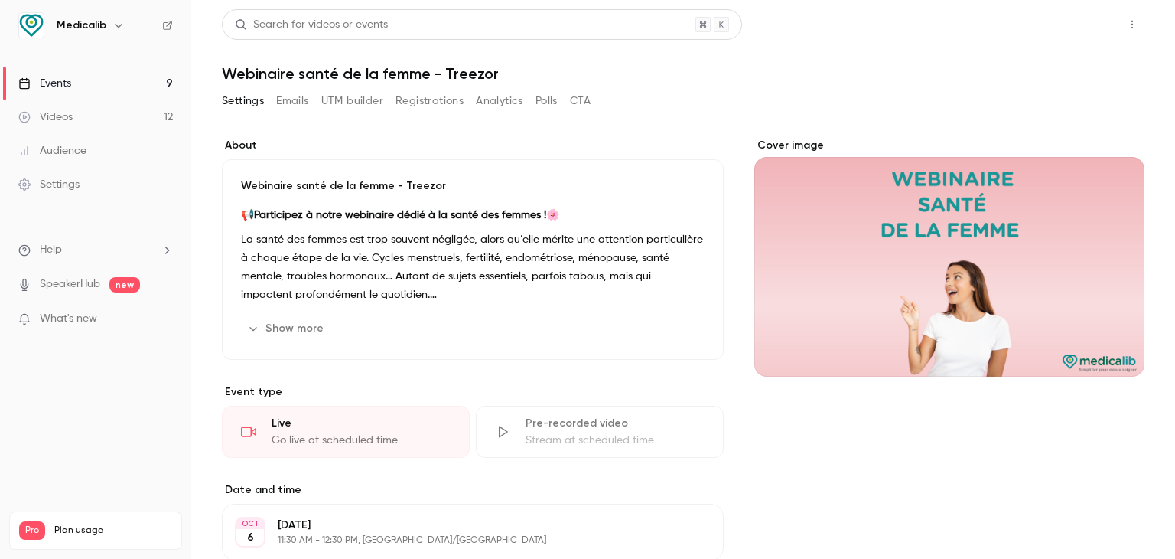
click at [1062, 18] on button "Share" at bounding box center [1077, 24] width 60 height 31
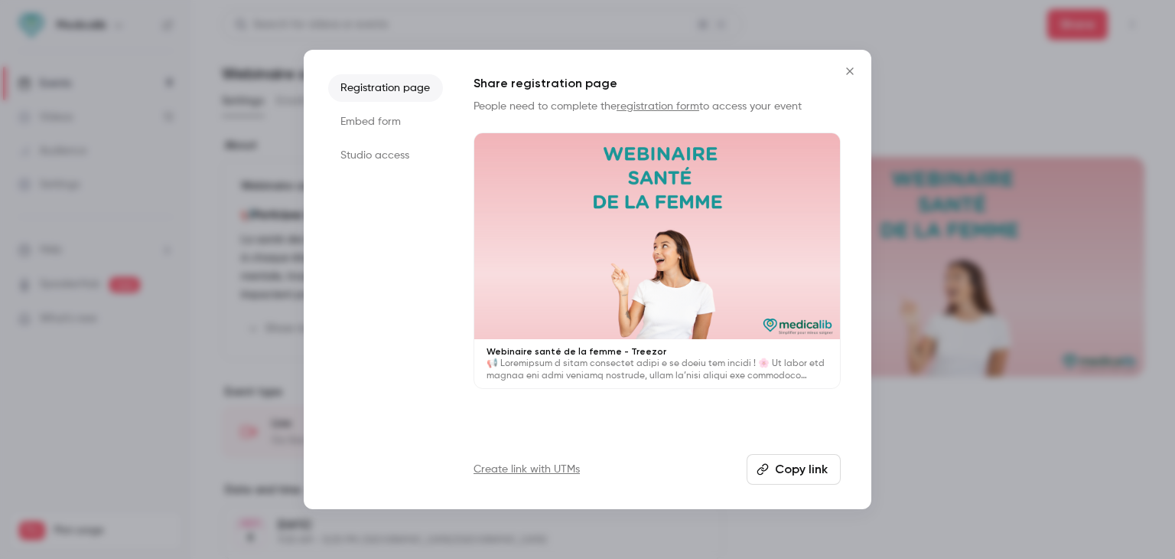
click at [350, 96] on li "Registration page" at bounding box center [385, 88] width 115 height 28
click at [342, 159] on li "Studio access" at bounding box center [385, 156] width 115 height 28
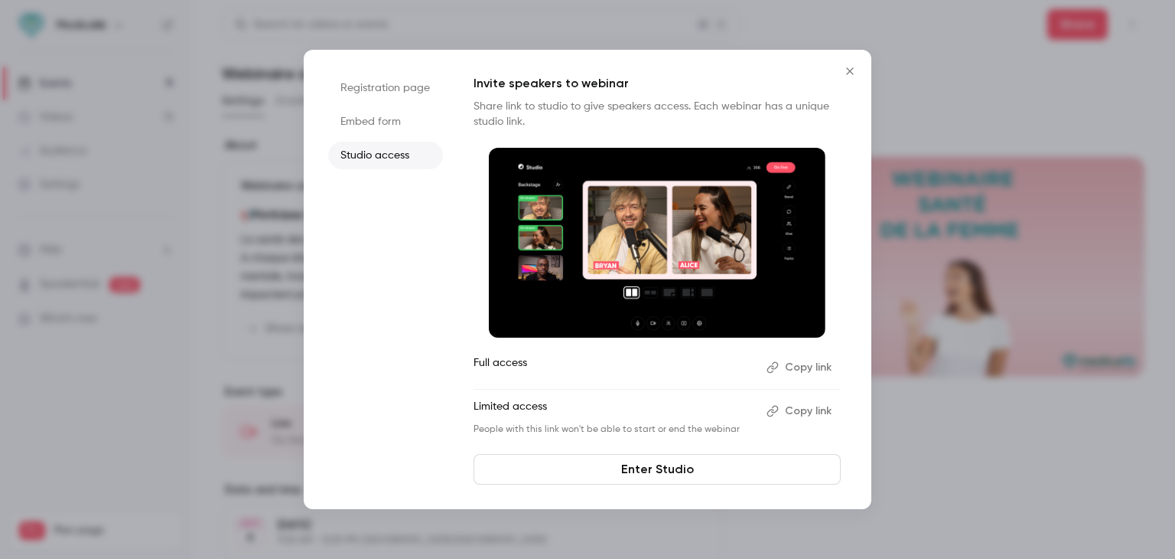
click at [792, 361] on button "Copy link" at bounding box center [800, 367] width 80 height 24
click at [253, 153] on div at bounding box center [587, 279] width 1175 height 559
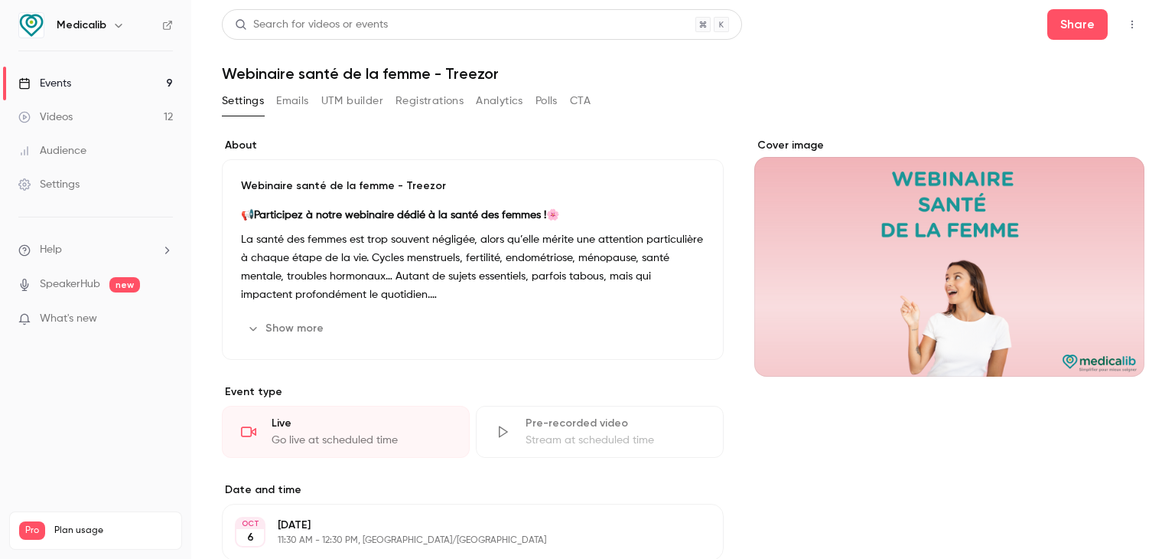
click at [96, 86] on link "Events 9" at bounding box center [95, 84] width 191 height 34
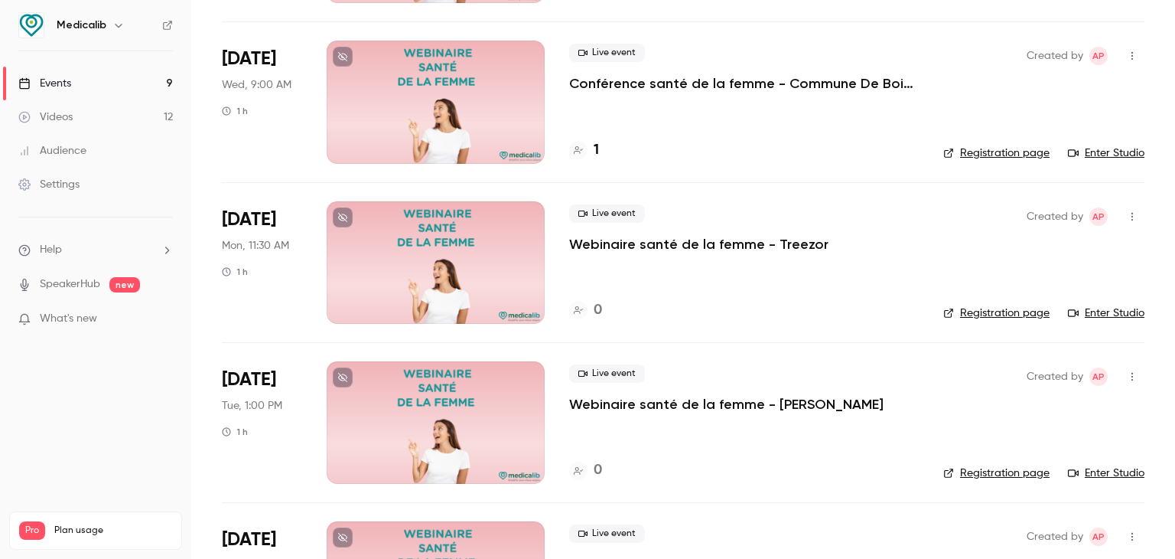
scroll to position [306, 0]
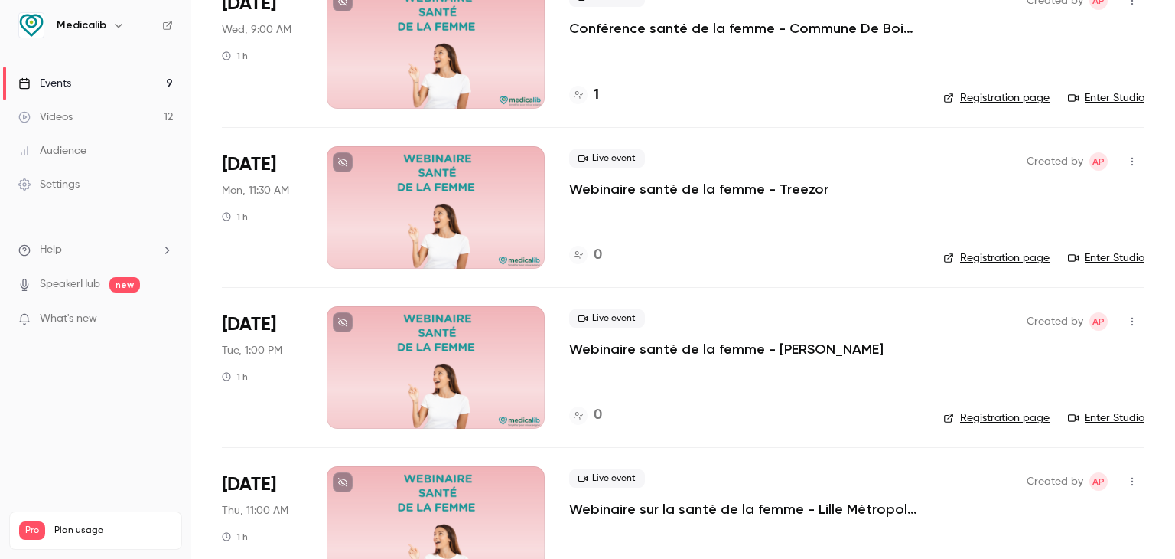
click at [447, 357] on div at bounding box center [436, 367] width 218 height 122
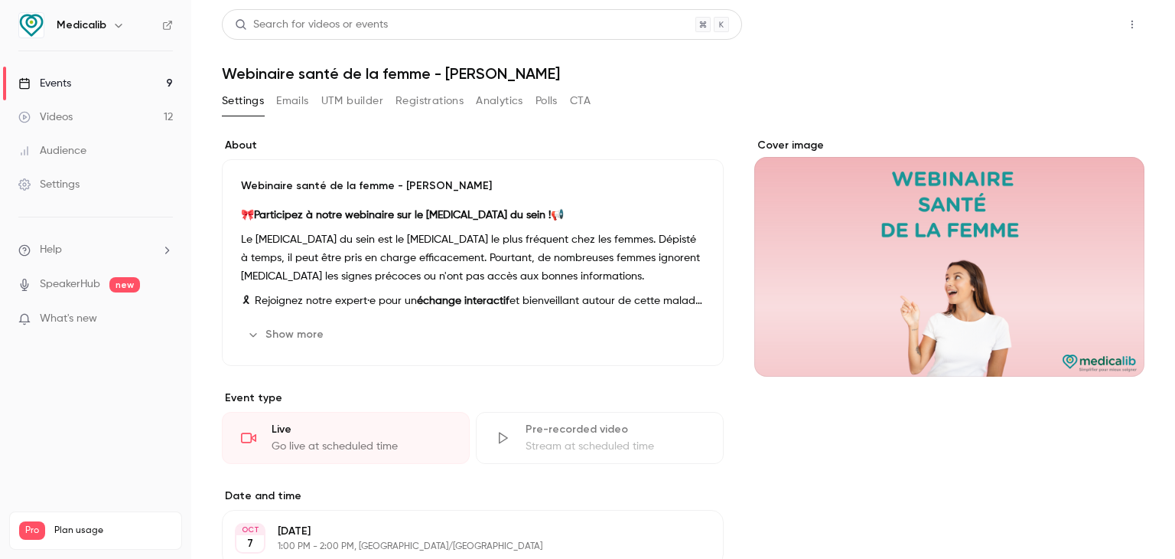
click at [1064, 16] on button "Share" at bounding box center [1077, 24] width 60 height 31
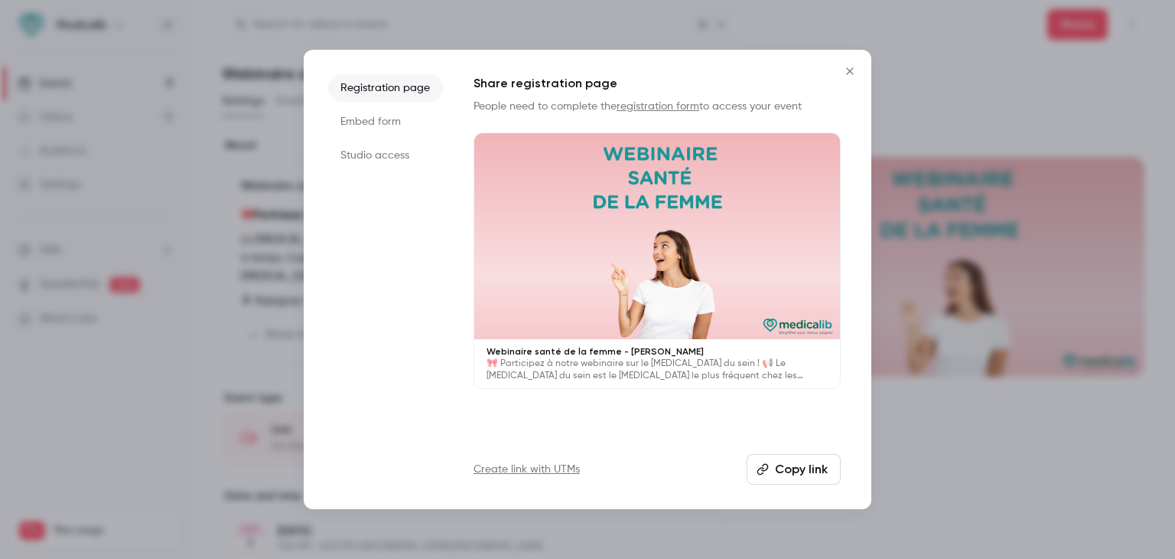
click at [419, 109] on li "Embed form" at bounding box center [385, 122] width 115 height 28
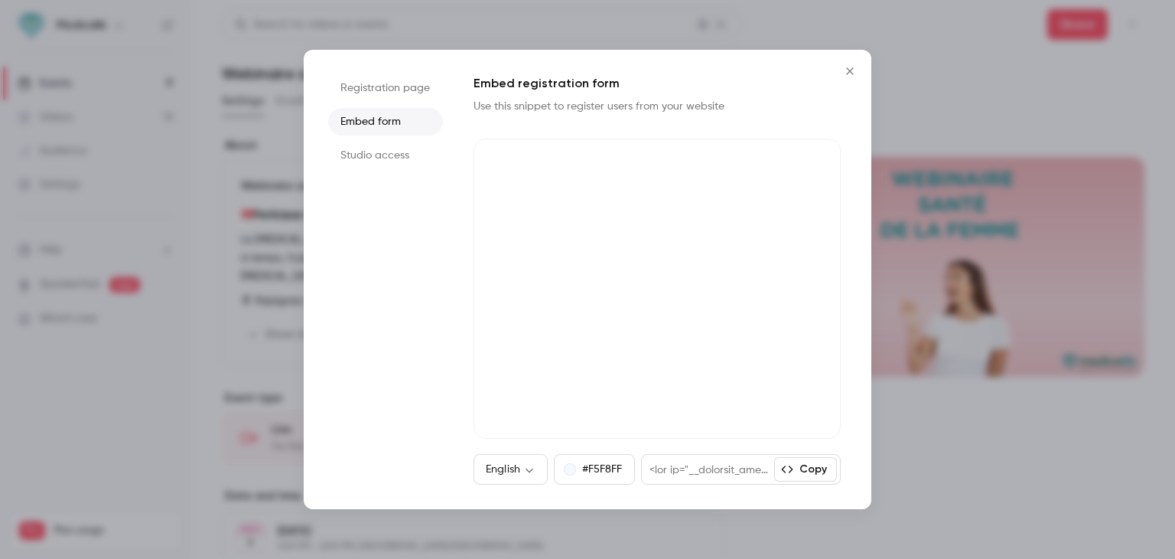
click at [388, 145] on li "Studio access" at bounding box center [385, 156] width 115 height 28
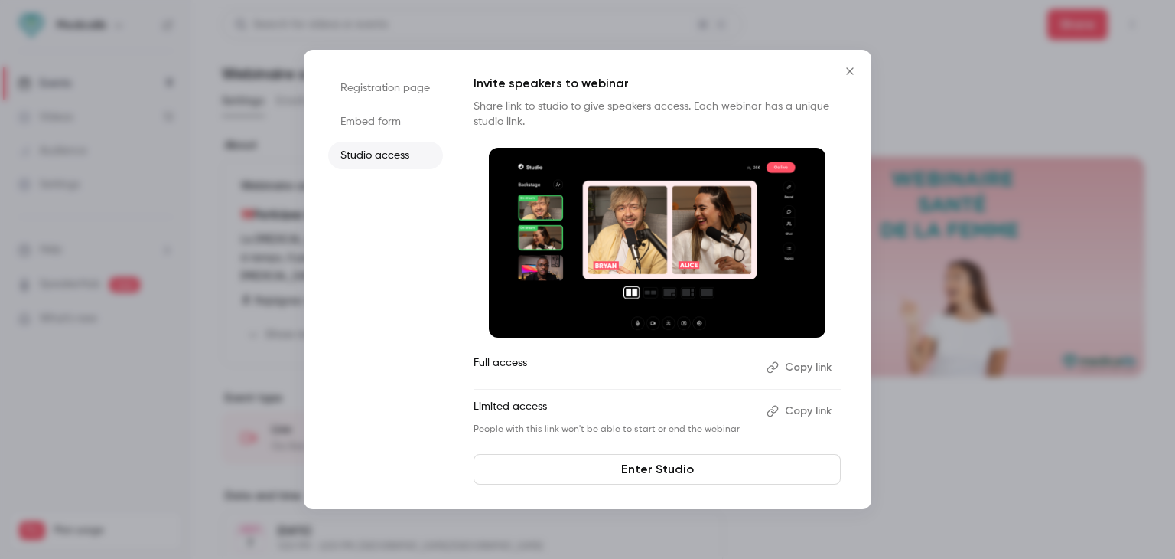
click at [796, 370] on button "Copy link" at bounding box center [800, 367] width 80 height 24
click at [174, 236] on div at bounding box center [587, 279] width 1175 height 559
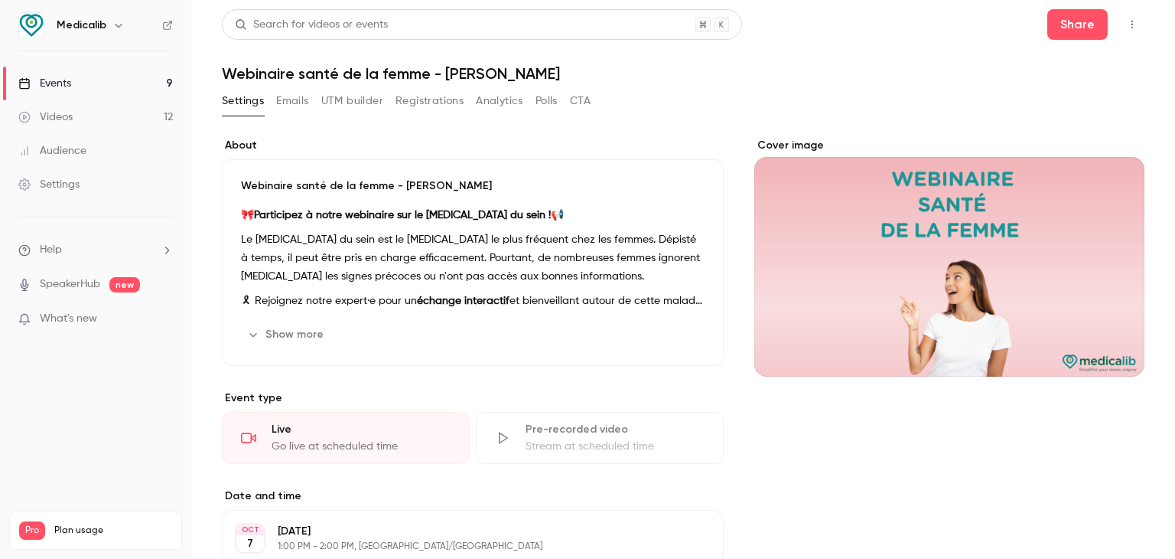
click at [113, 86] on link "Events 9" at bounding box center [95, 84] width 191 height 34
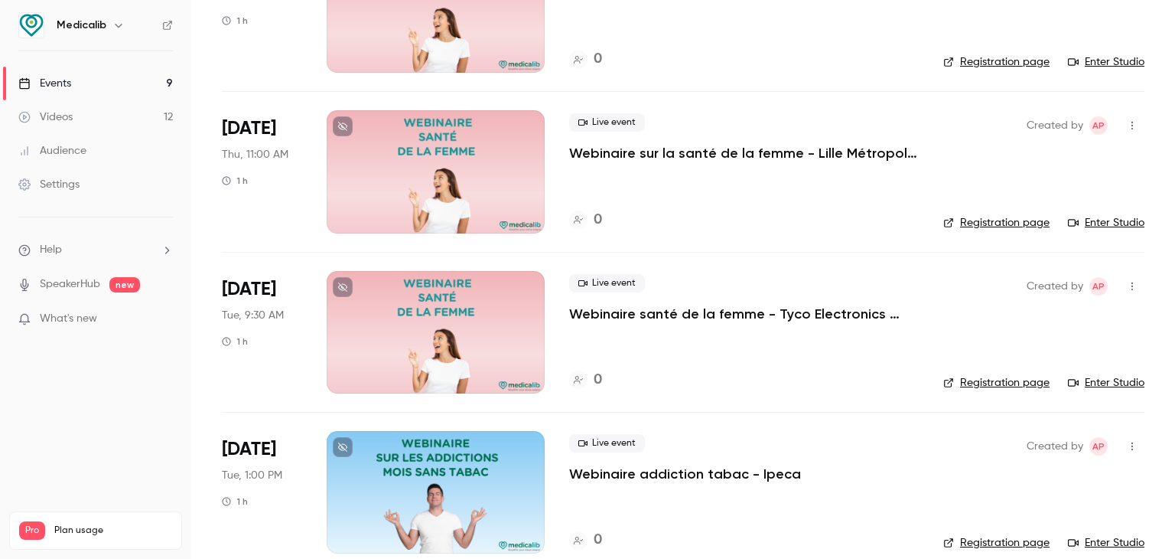
scroll to position [689, 0]
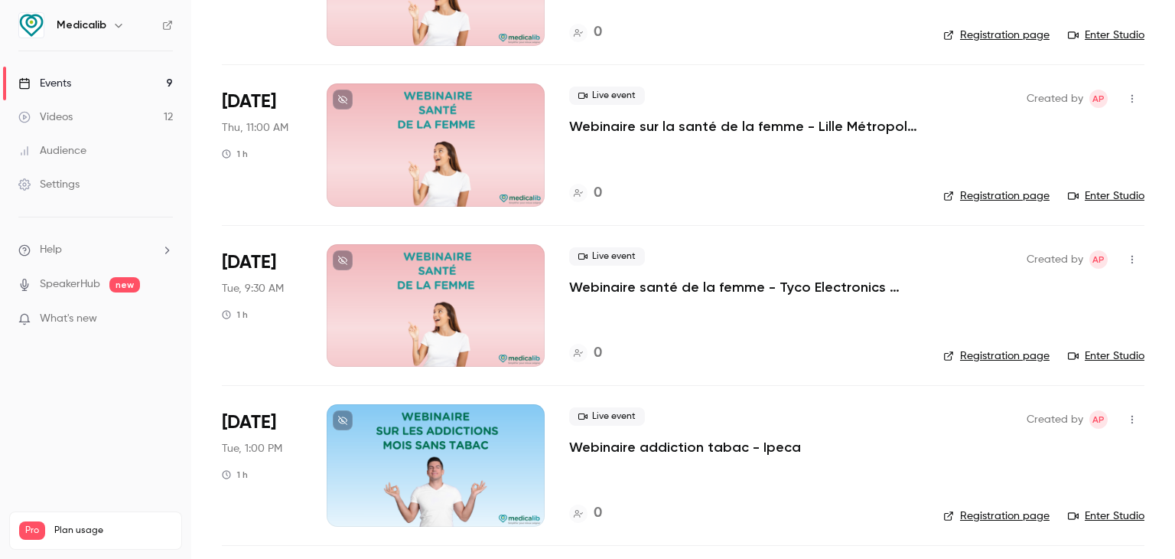
click at [469, 307] on div at bounding box center [436, 305] width 218 height 122
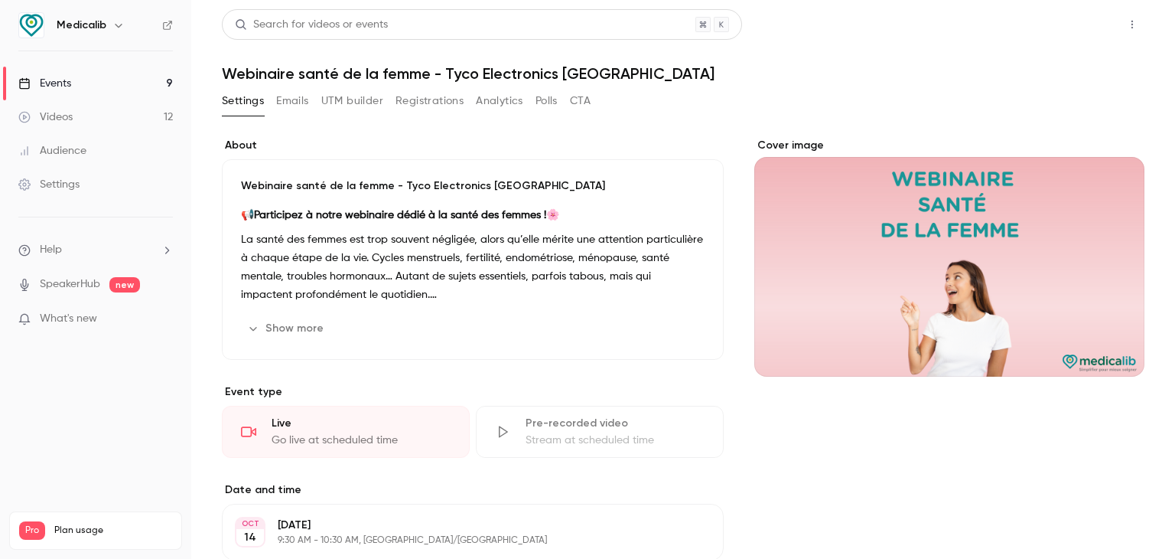
click at [1047, 25] on button "Share" at bounding box center [1077, 24] width 60 height 31
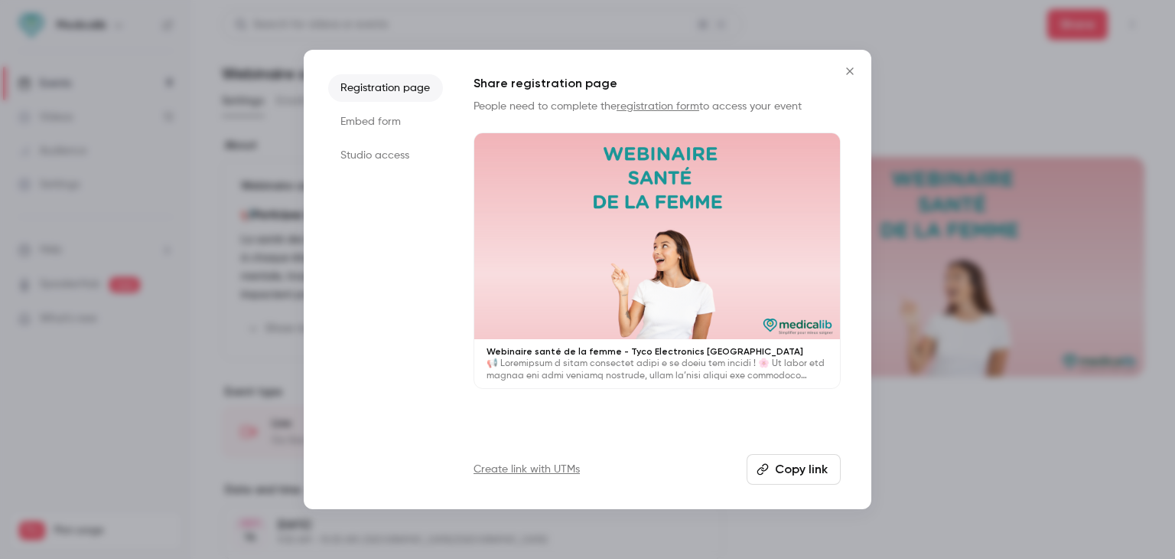
click at [403, 134] on li "Embed form" at bounding box center [385, 122] width 115 height 28
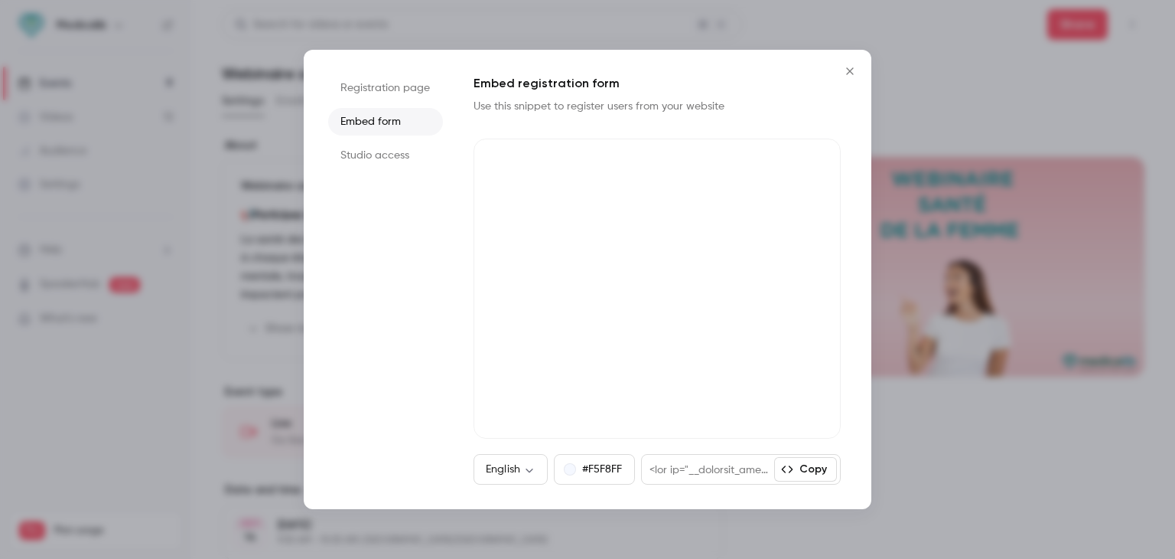
click at [396, 149] on li "Studio access" at bounding box center [385, 156] width 115 height 28
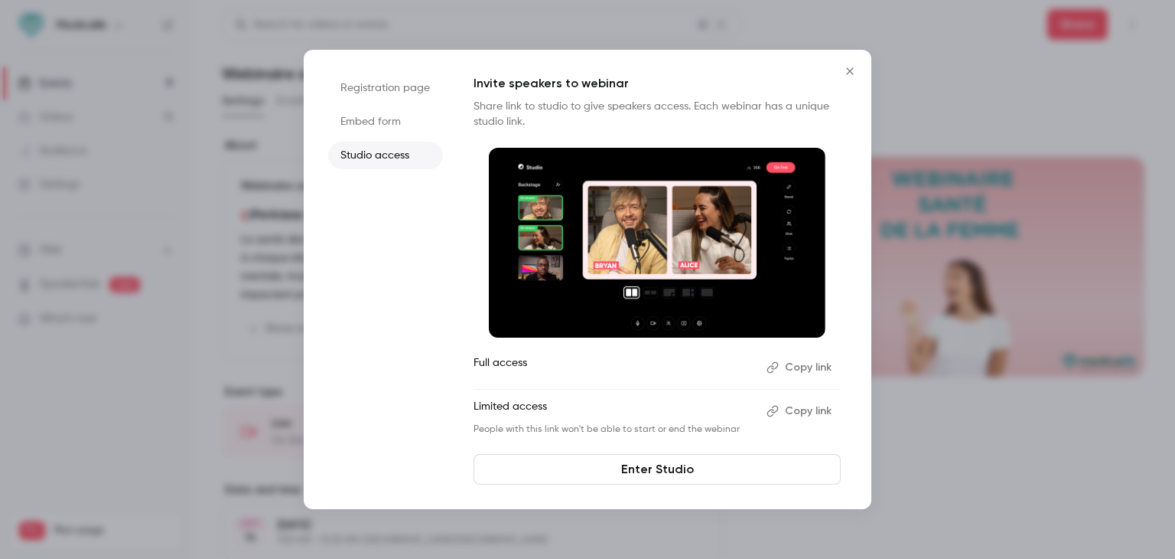
click at [810, 369] on button "Copy link" at bounding box center [800, 367] width 80 height 24
